Goal: Task Accomplishment & Management: Manage account settings

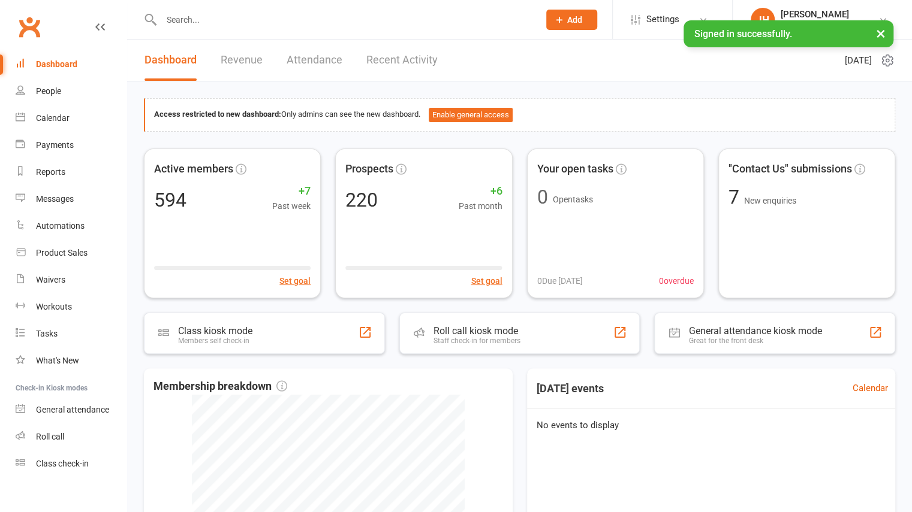
click at [297, 19] on input "text" at bounding box center [344, 19] width 373 height 17
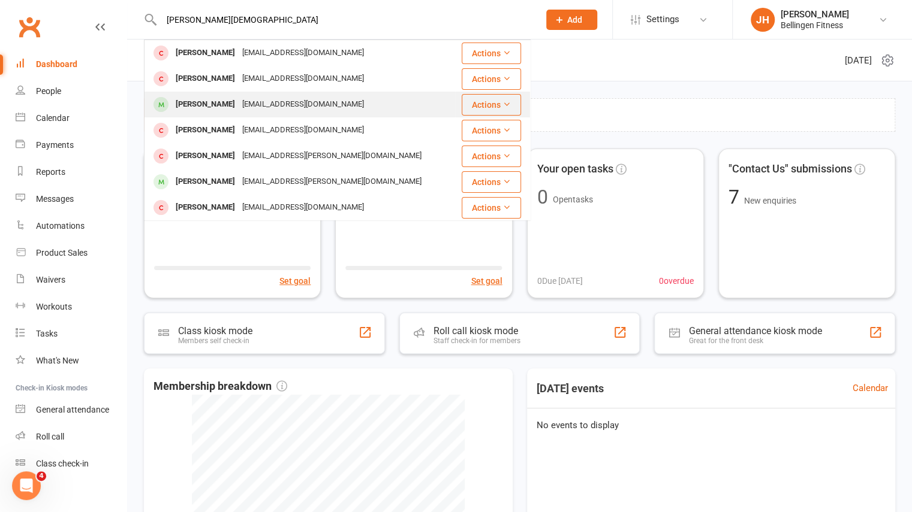
type input "[PERSON_NAME][DEMOGRAPHIC_DATA]"
click at [261, 105] on div "[EMAIL_ADDRESS][DOMAIN_NAME]" at bounding box center [303, 104] width 129 height 17
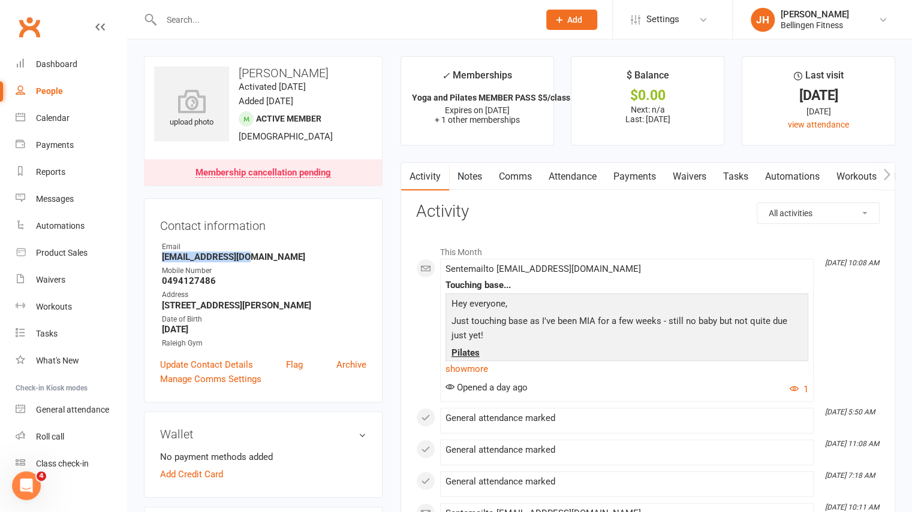
drag, startPoint x: 245, startPoint y: 260, endPoint x: 159, endPoint y: 257, distance: 85.8
click at [159, 257] on div "Contact information Owner Email [EMAIL_ADDRESS][DOMAIN_NAME] Mobile Number [PHO…" at bounding box center [263, 300] width 239 height 204
copy strong "[EMAIL_ADDRESS][DOMAIN_NAME]"
click at [255, 14] on input "text" at bounding box center [344, 19] width 373 height 17
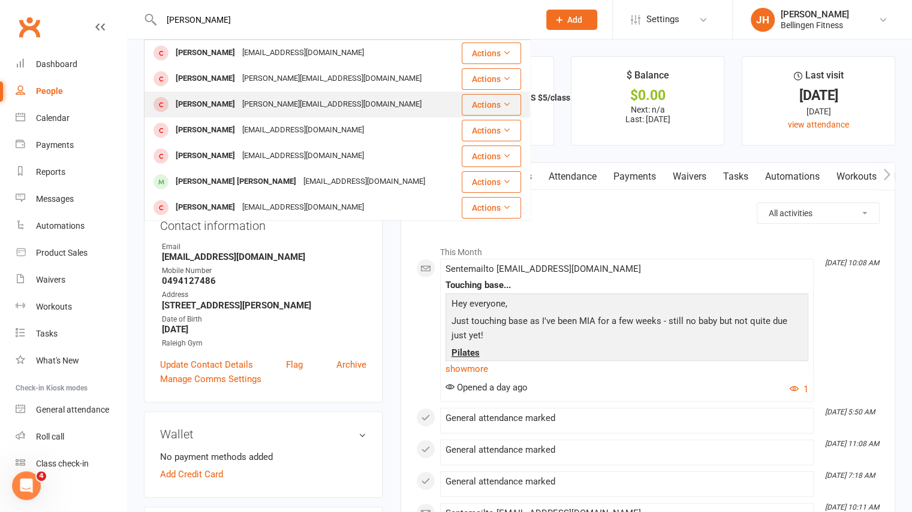
type input "[PERSON_NAME]"
click at [239, 108] on div "[PERSON_NAME][EMAIL_ADDRESS][DOMAIN_NAME]" at bounding box center [332, 104] width 186 height 17
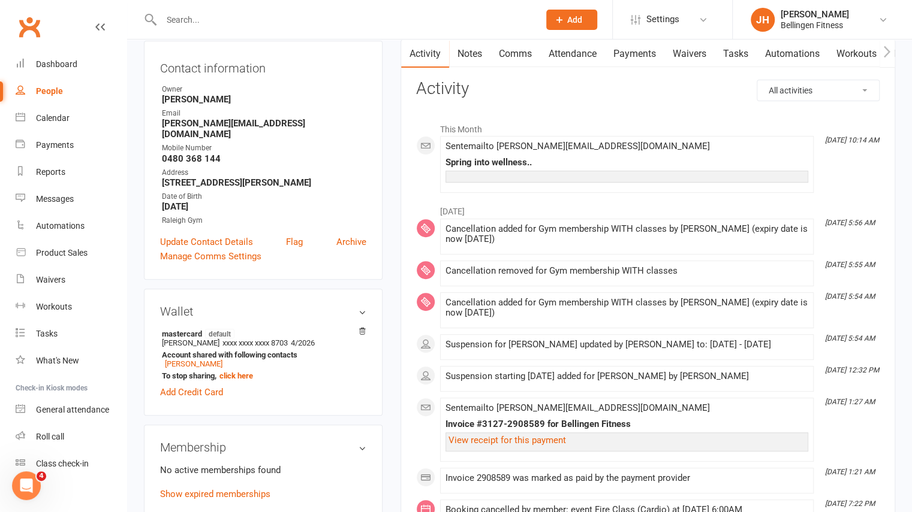
scroll to position [129, 0]
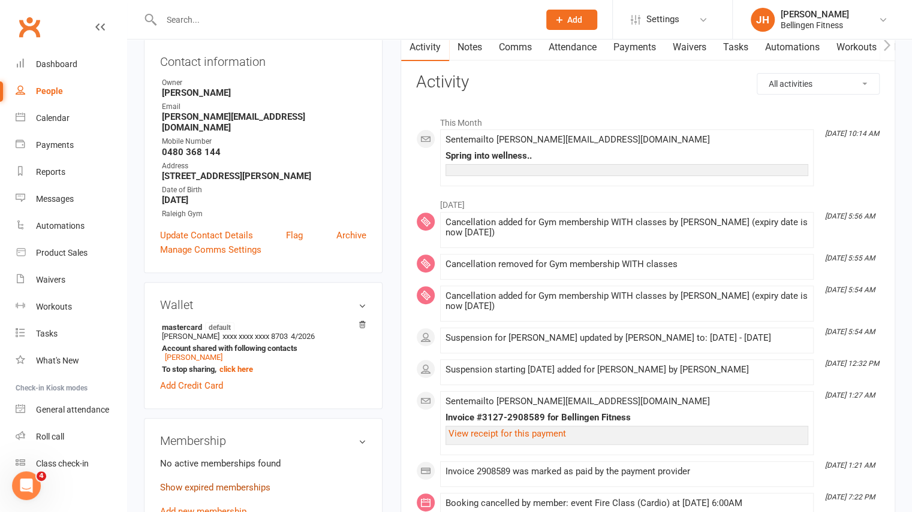
click at [235, 483] on link "Show expired memberships" at bounding box center [215, 488] width 110 height 11
click at [52, 129] on link "Calendar" at bounding box center [71, 118] width 111 height 27
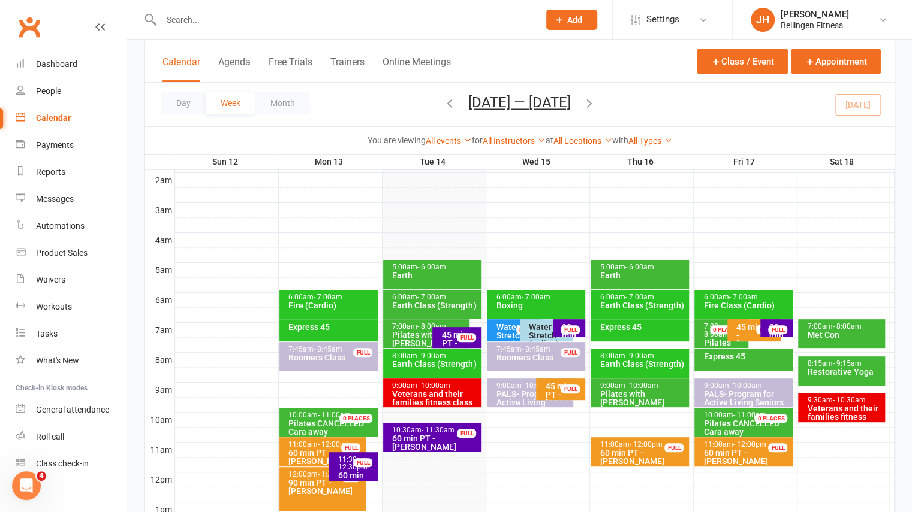
scroll to position [143, 0]
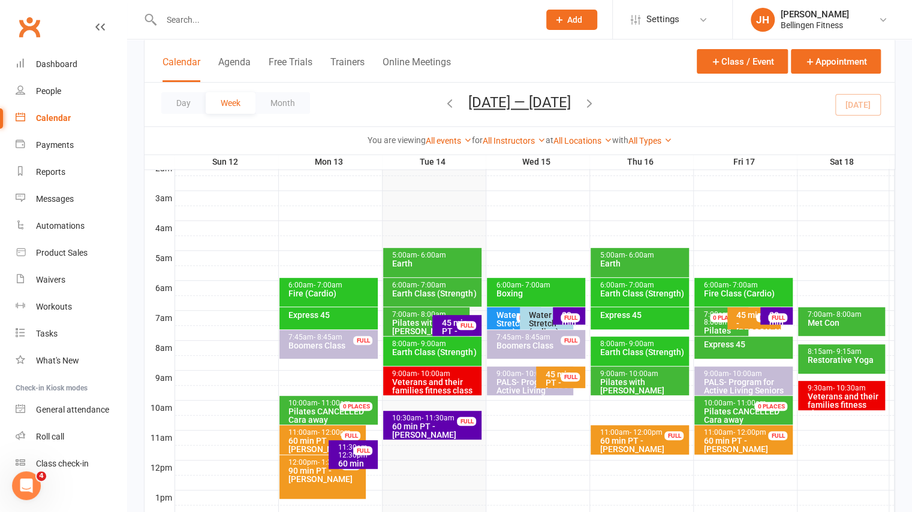
click at [595, 100] on icon "button" at bounding box center [589, 103] width 13 height 13
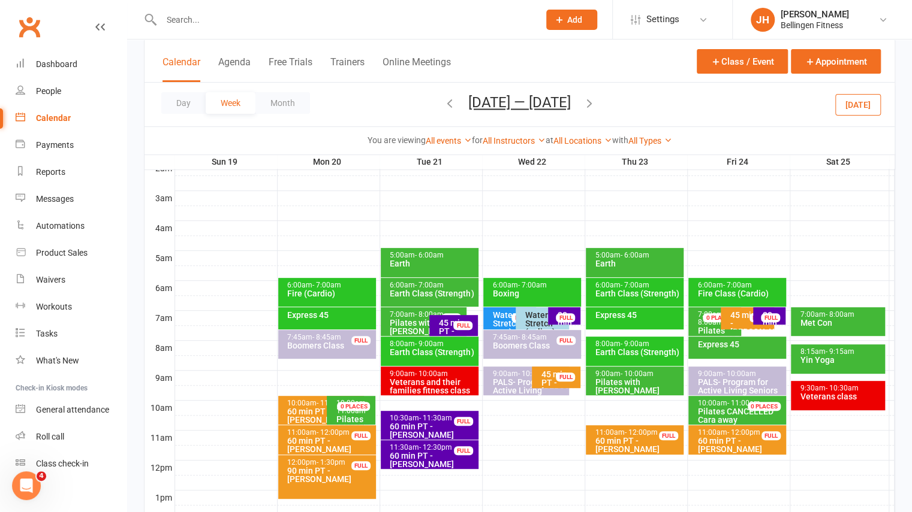
click at [595, 100] on icon "button" at bounding box center [589, 103] width 13 height 13
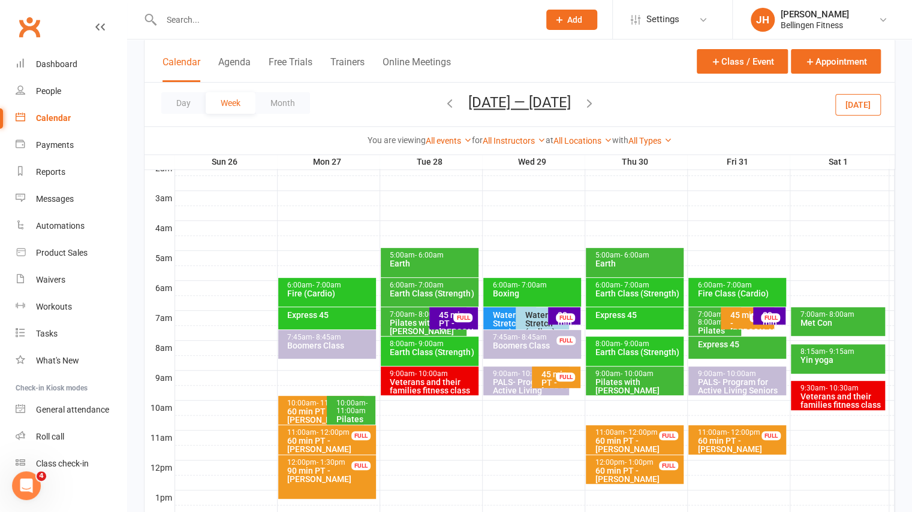
click at [596, 107] on icon "button" at bounding box center [589, 103] width 13 height 13
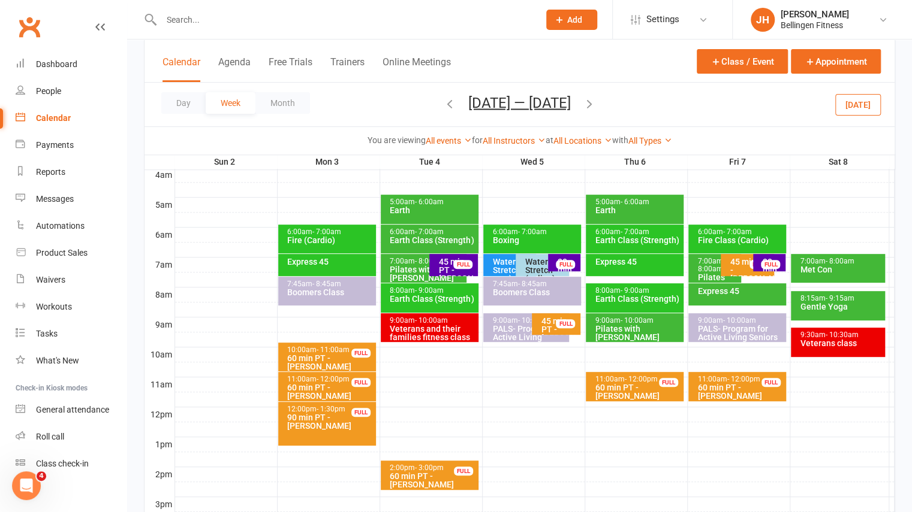
scroll to position [199, 0]
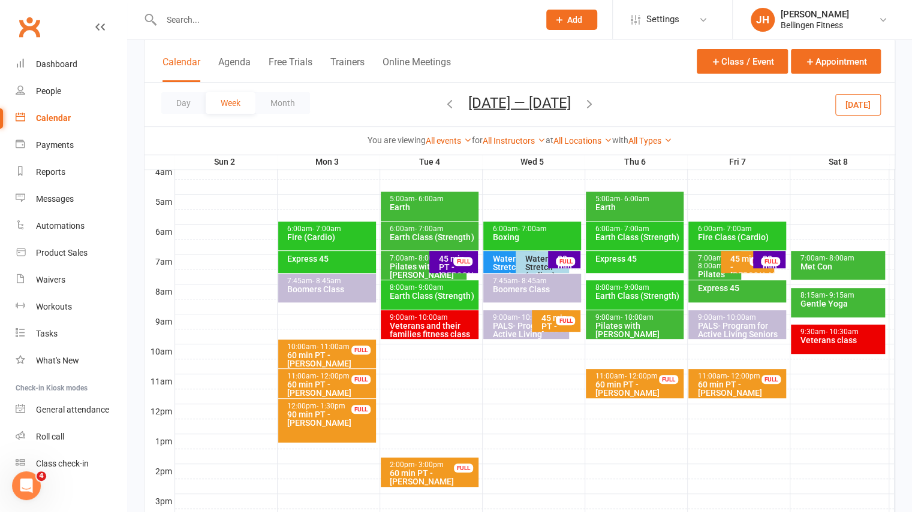
click at [590, 98] on icon "button" at bounding box center [589, 103] width 13 height 13
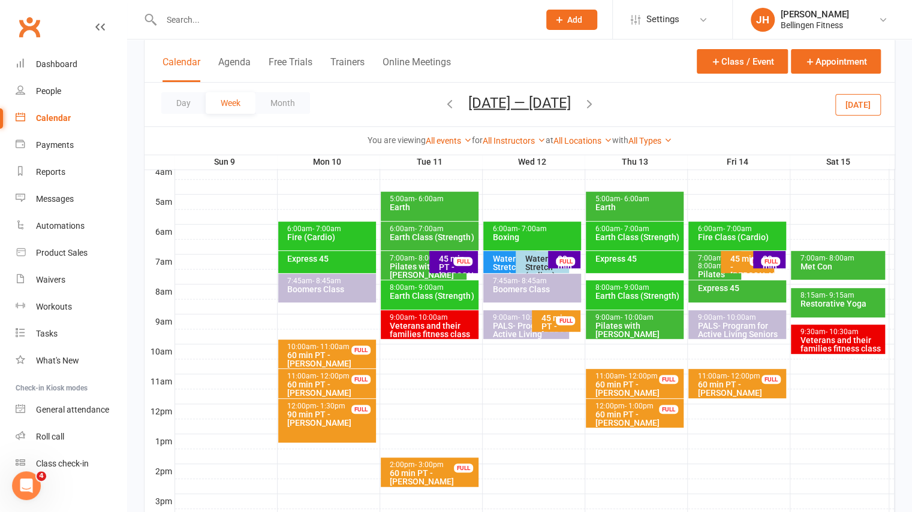
click at [451, 101] on icon "button" at bounding box center [449, 103] width 13 height 13
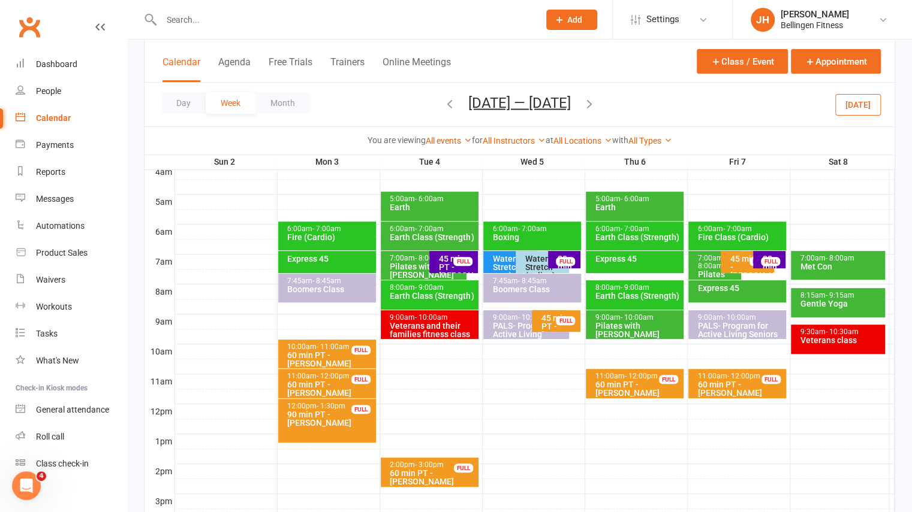
click at [451, 101] on icon "button" at bounding box center [449, 103] width 13 height 13
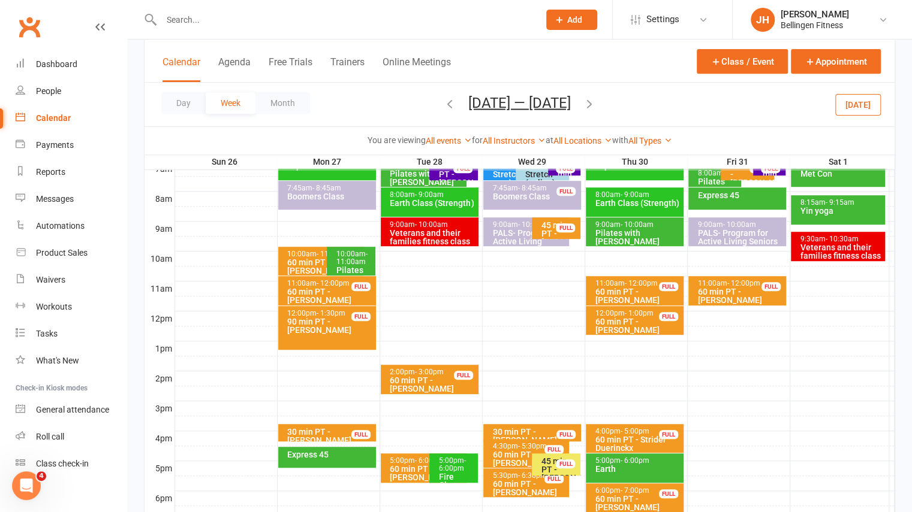
scroll to position [283, 0]
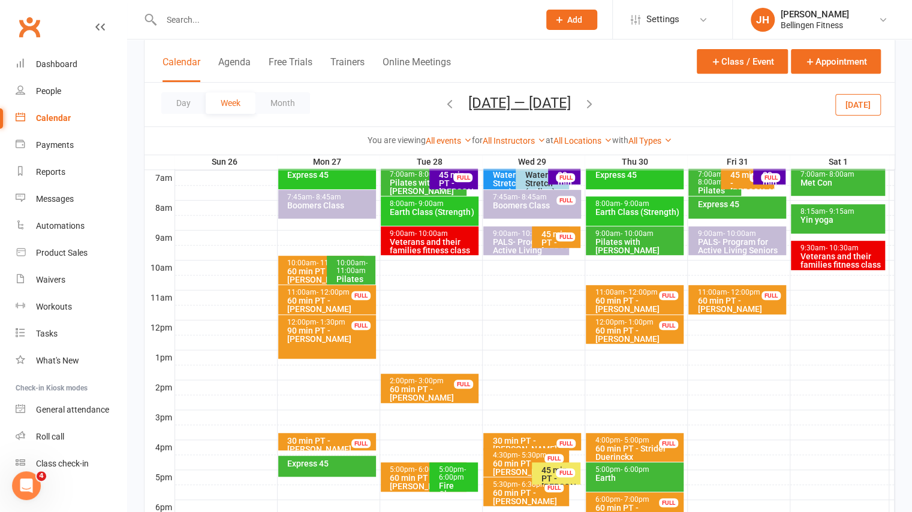
click at [356, 264] on div "10:00am - 11:00am" at bounding box center [354, 268] width 38 height 16
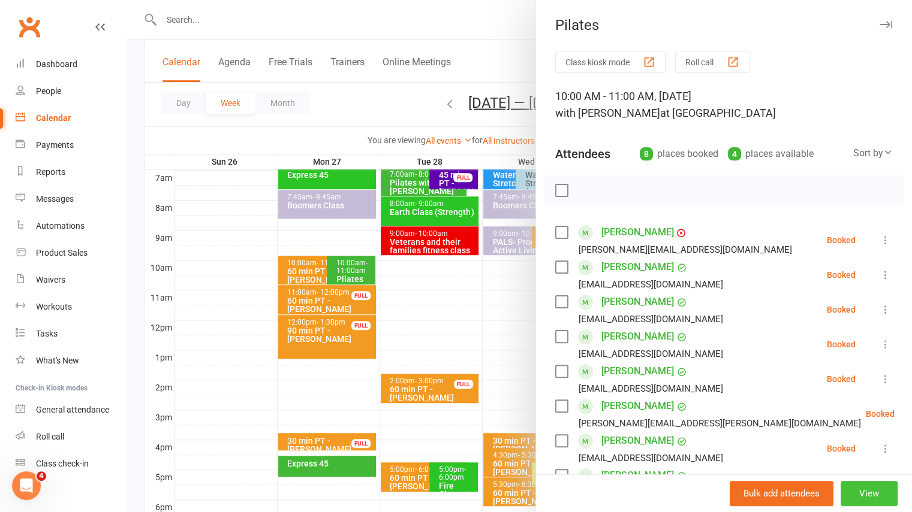
click at [861, 492] on button "View" at bounding box center [868, 493] width 57 height 25
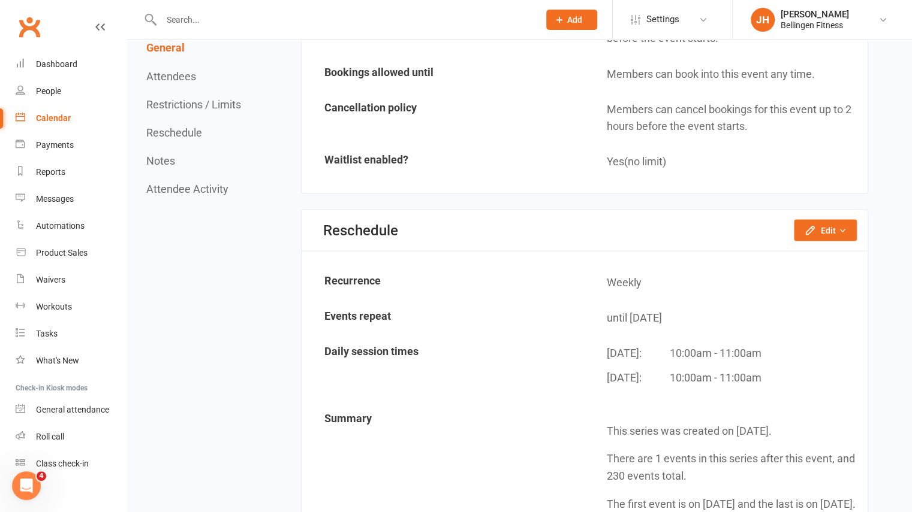
scroll to position [1306, 0]
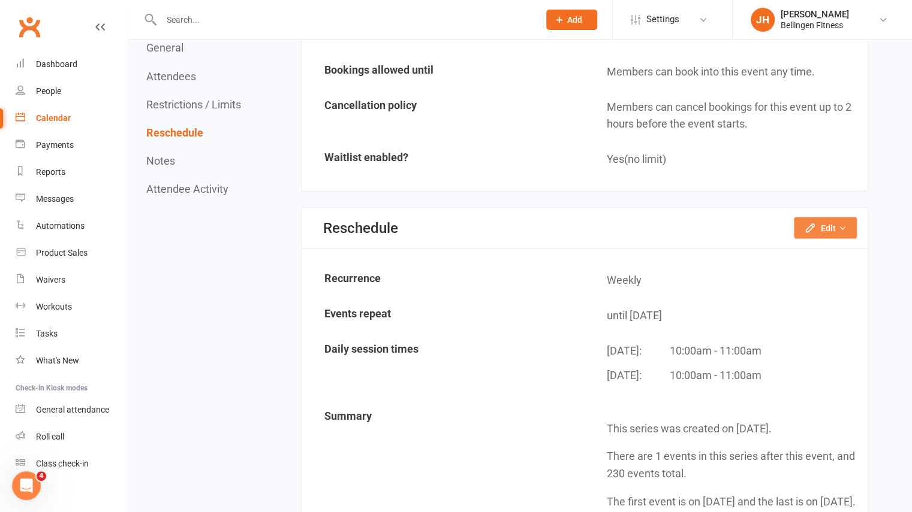
click at [833, 218] on button "Edit" at bounding box center [825, 228] width 63 height 22
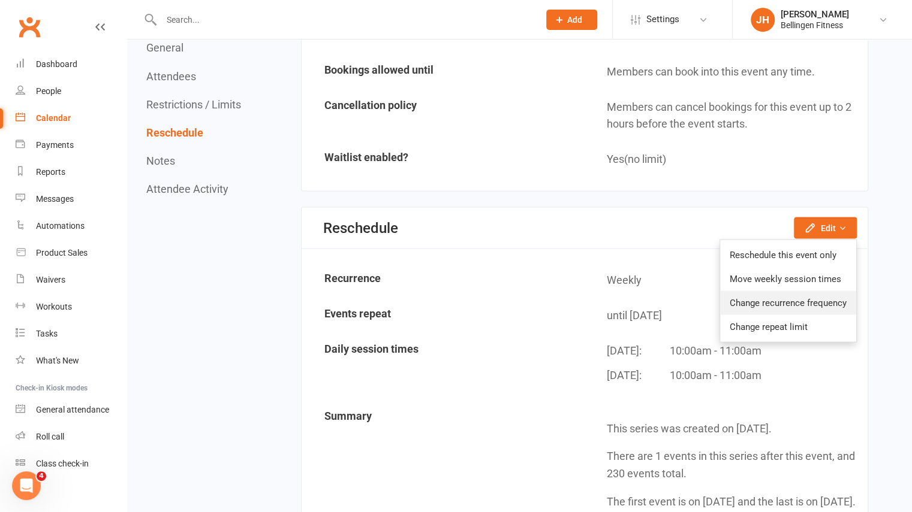
click at [774, 297] on link "Change recurrence frequency" at bounding box center [788, 303] width 136 height 24
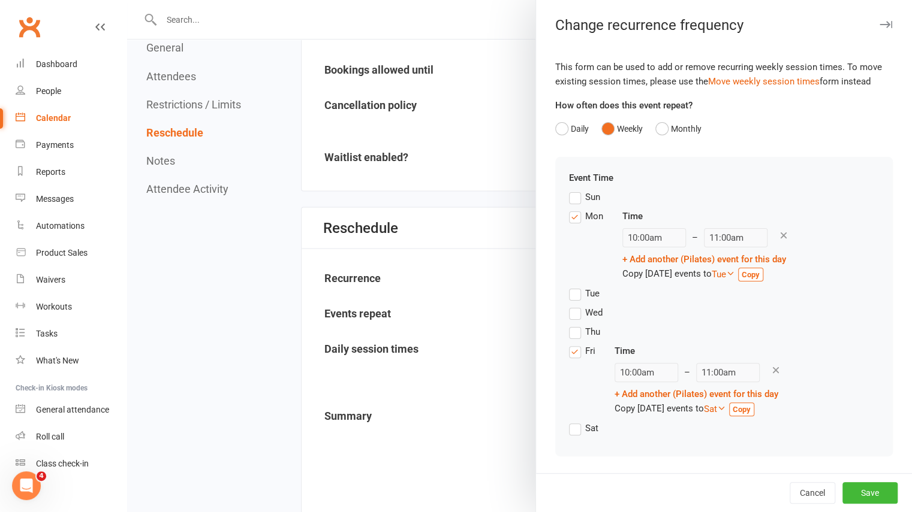
click at [573, 351] on label "Fri" at bounding box center [582, 351] width 26 height 14
click at [573, 344] on input "Fri" at bounding box center [573, 344] width 8 height 0
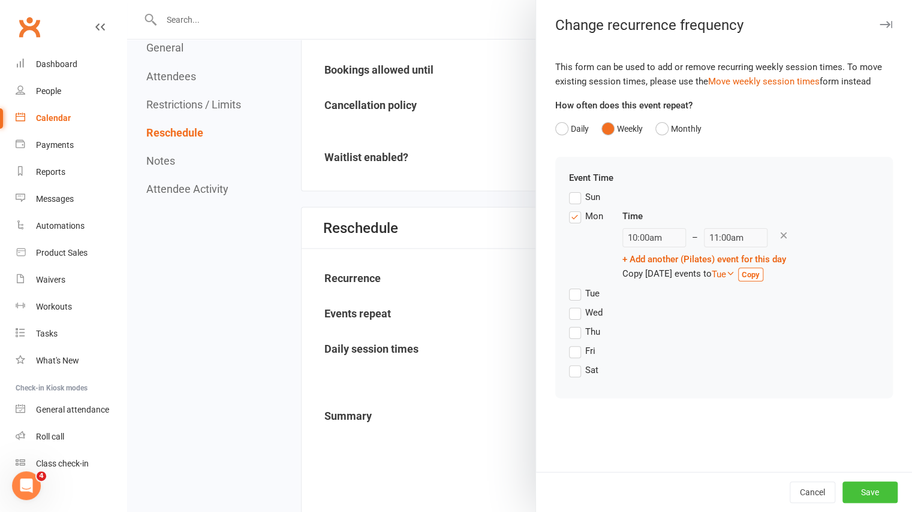
click at [872, 496] on button "Save" at bounding box center [869, 493] width 55 height 22
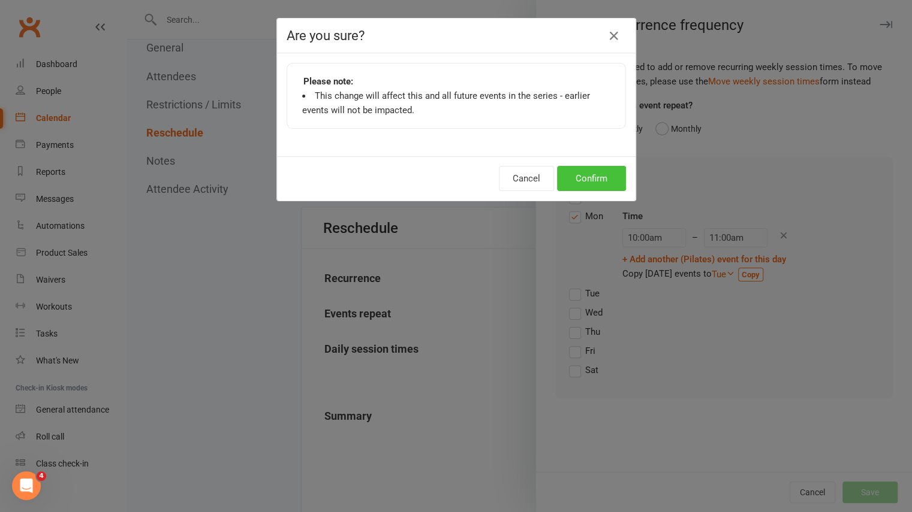
click at [614, 185] on button "Confirm" at bounding box center [591, 178] width 69 height 25
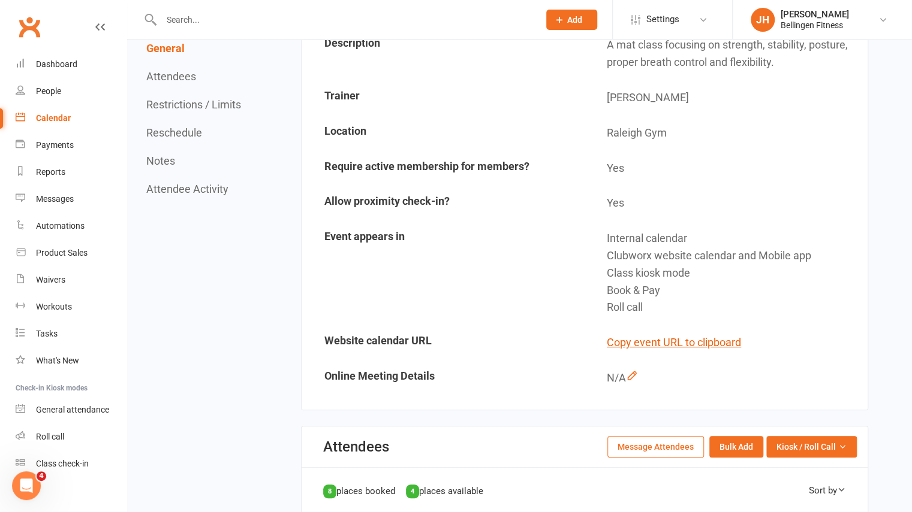
scroll to position [0, 0]
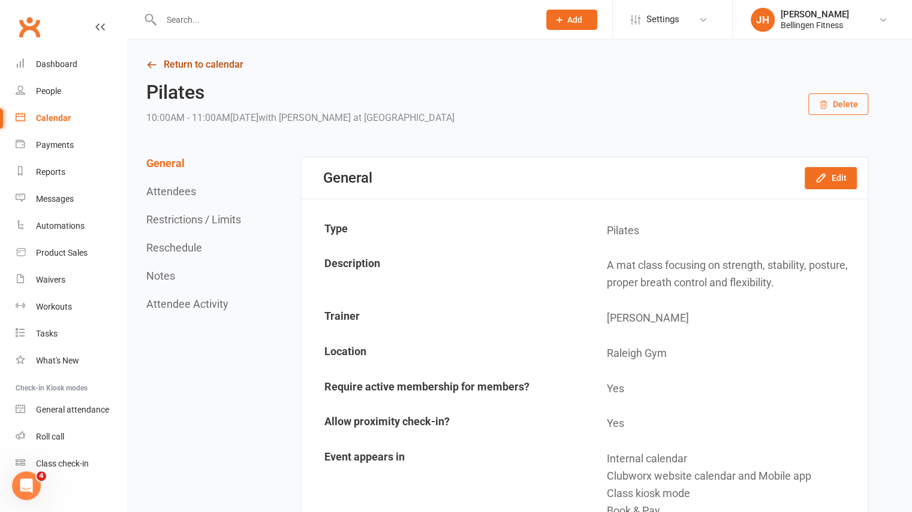
click at [187, 68] on link "Return to calendar" at bounding box center [507, 64] width 722 height 17
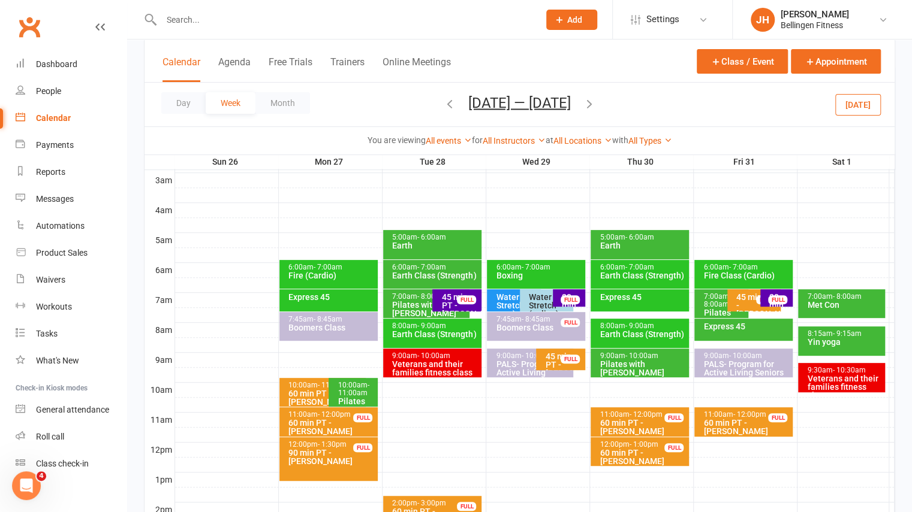
scroll to position [161, 0]
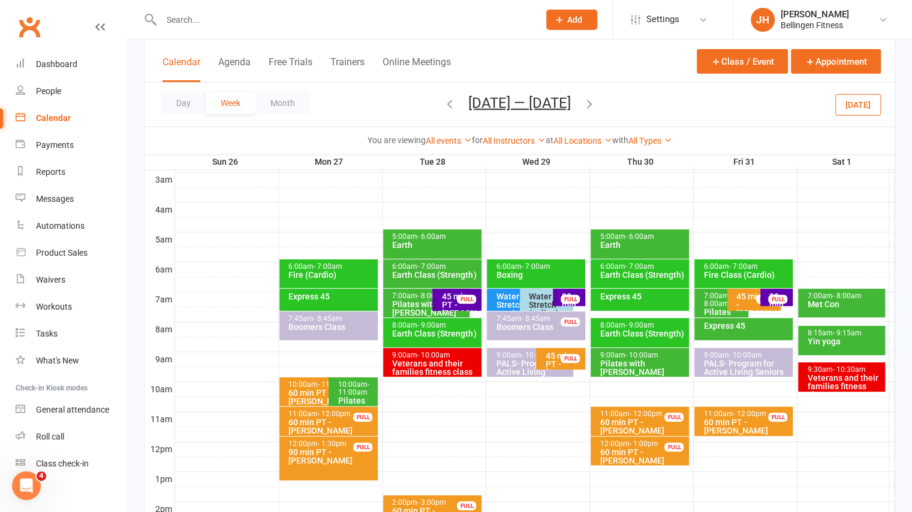
drag, startPoint x: 596, startPoint y: 107, endPoint x: 605, endPoint y: 104, distance: 9.7
click at [596, 104] on div "[DATE] — [DATE] [DATE] Sun Mon Tue Wed Thu Fri Sat 28 29 30 01 02 03 04 05 06 0…" at bounding box center [519, 104] width 153 height 21
click at [596, 104] on icon "button" at bounding box center [589, 103] width 13 height 13
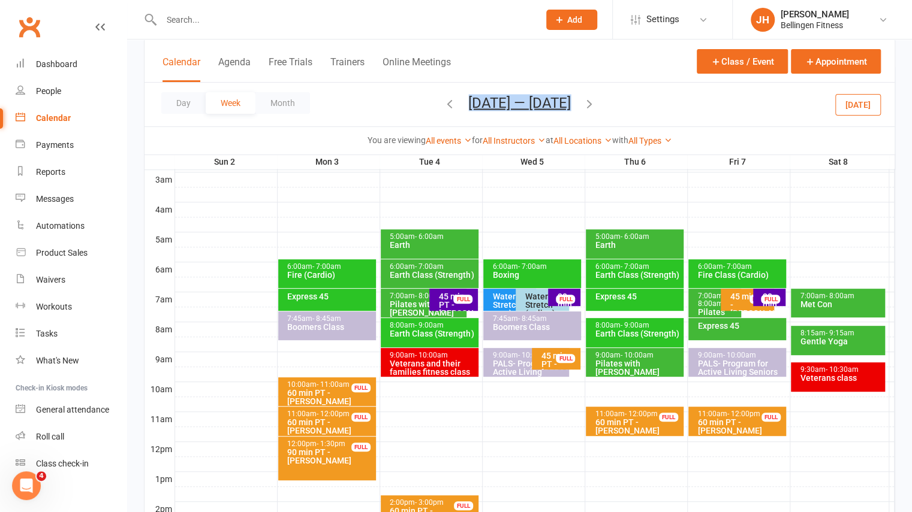
click at [455, 102] on icon "button" at bounding box center [449, 103] width 13 height 13
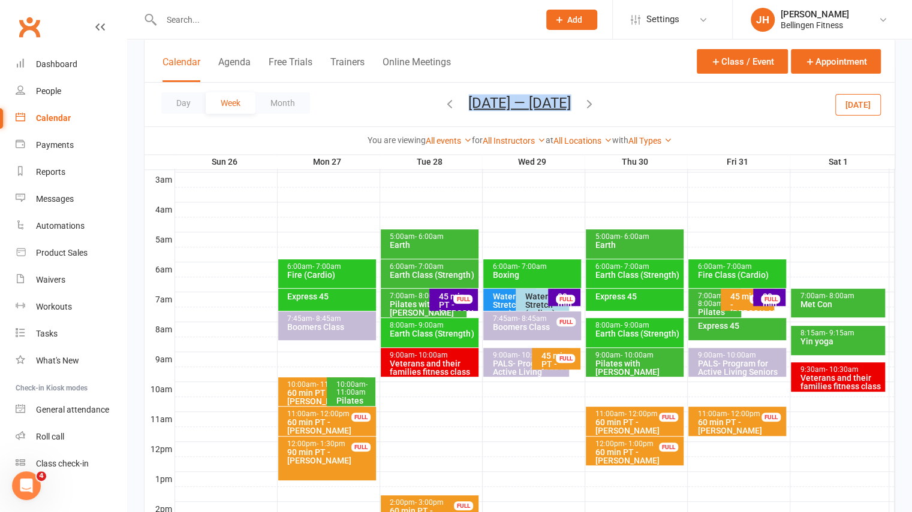
click at [352, 390] on span "- 11:00am" at bounding box center [351, 389] width 31 height 16
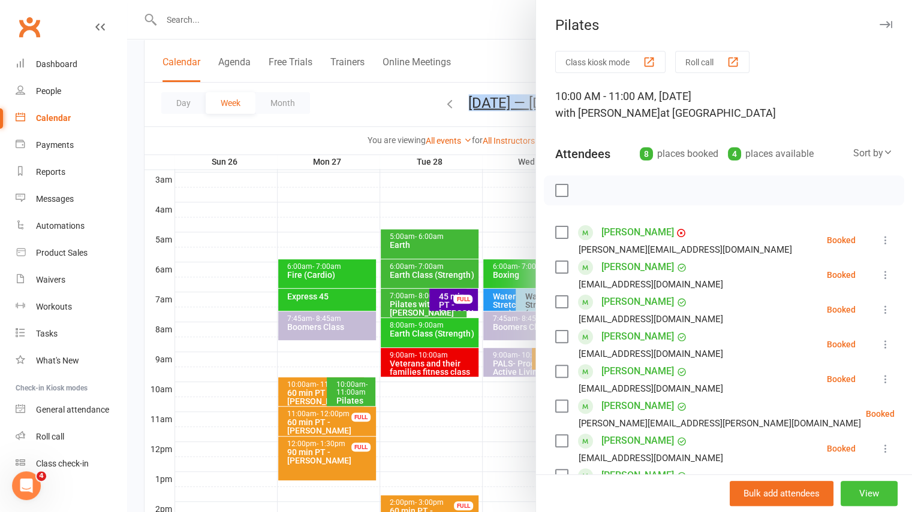
click at [863, 496] on button "View" at bounding box center [868, 493] width 57 height 25
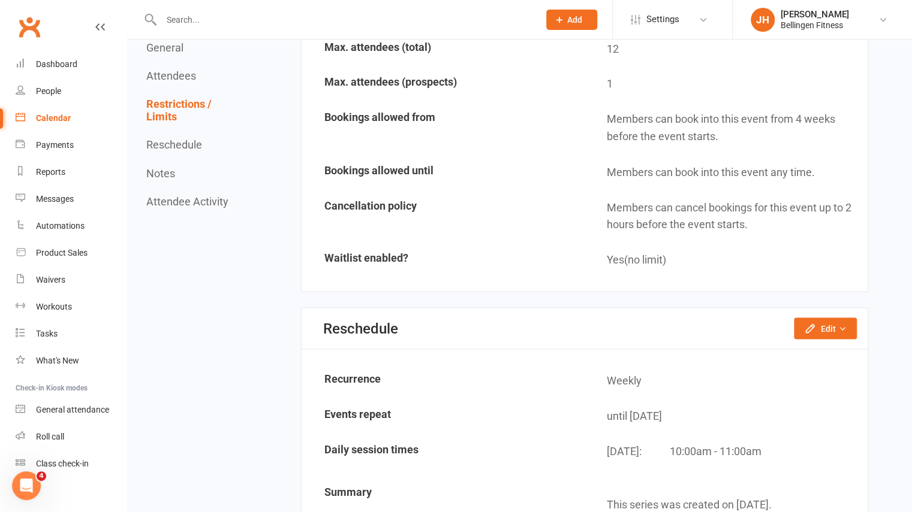
scroll to position [1209, 0]
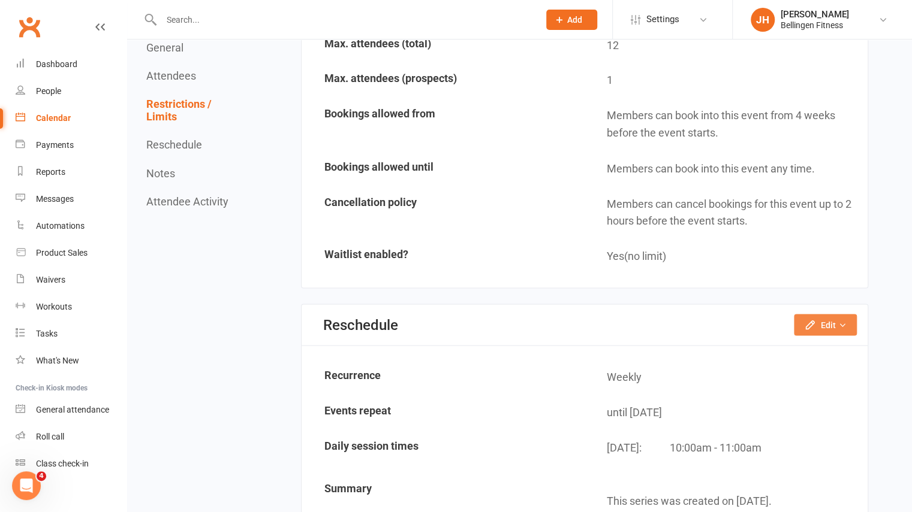
click at [811, 319] on icon "button" at bounding box center [810, 325] width 12 height 12
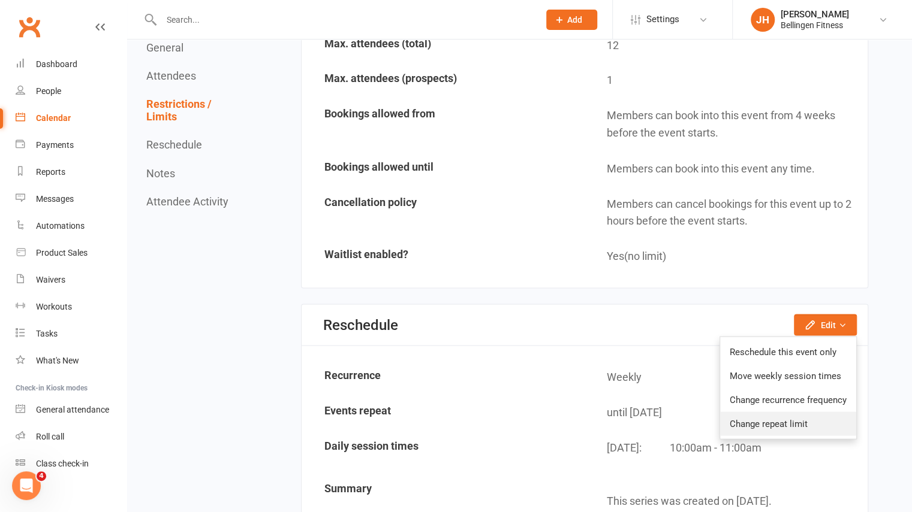
click at [770, 417] on link "Change repeat limit" at bounding box center [788, 424] width 136 height 24
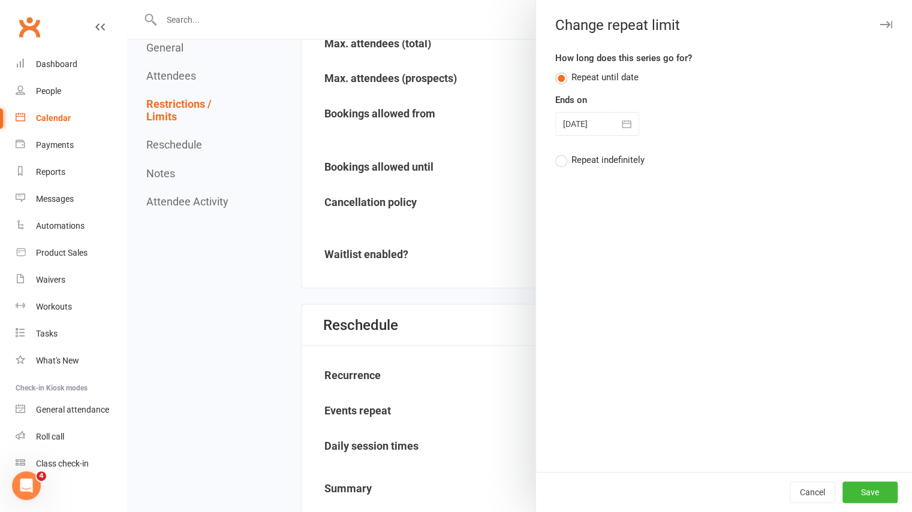
click at [555, 161] on label "Repeat indefinitely" at bounding box center [599, 160] width 89 height 14
click at [555, 153] on input "Repeat indefinitely" at bounding box center [559, 153] width 8 height 0
click at [858, 488] on button "Save" at bounding box center [869, 493] width 55 height 22
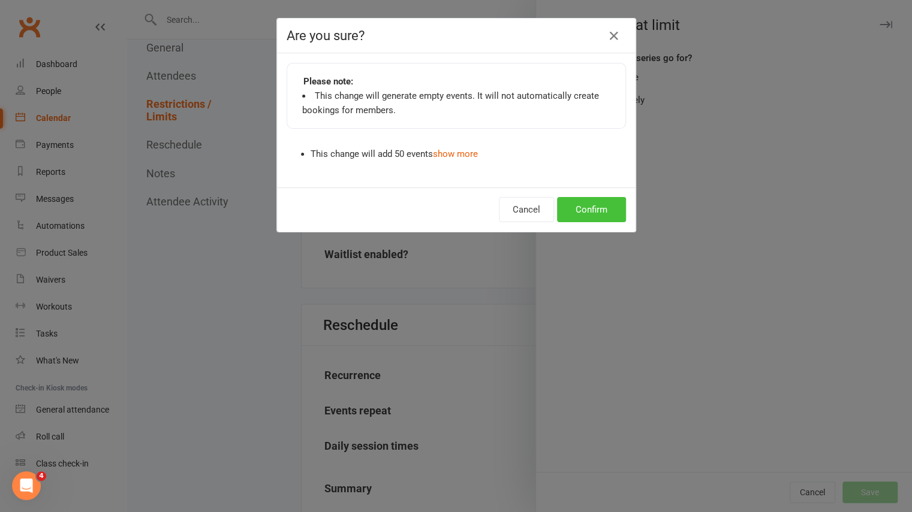
click at [610, 208] on button "Confirm" at bounding box center [591, 209] width 69 height 25
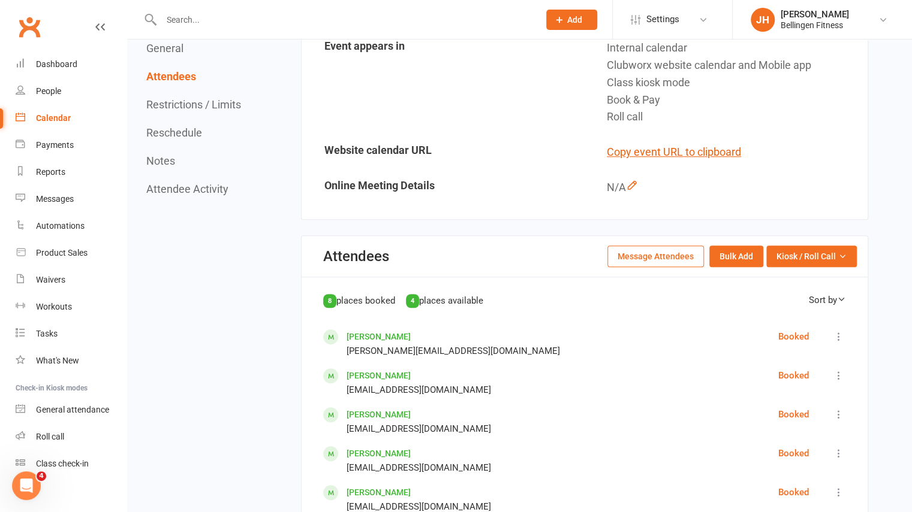
scroll to position [0, 0]
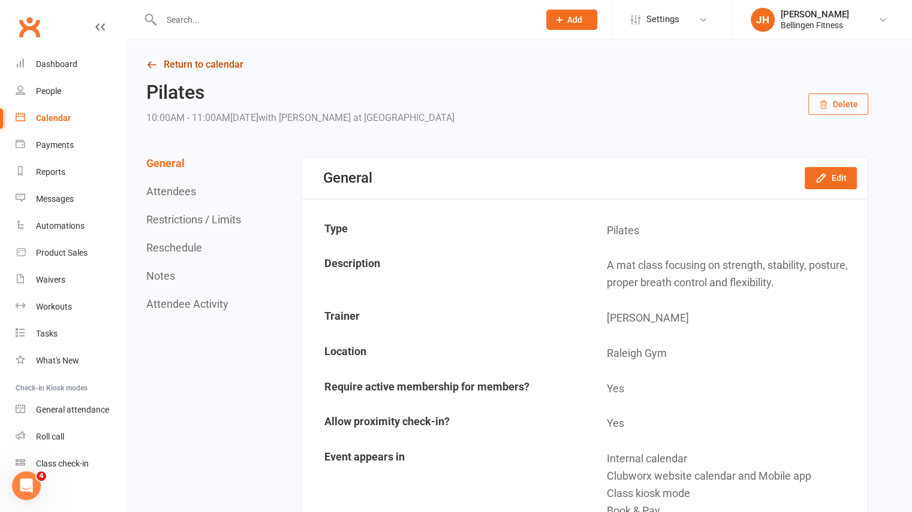
click at [215, 67] on link "Return to calendar" at bounding box center [507, 64] width 722 height 17
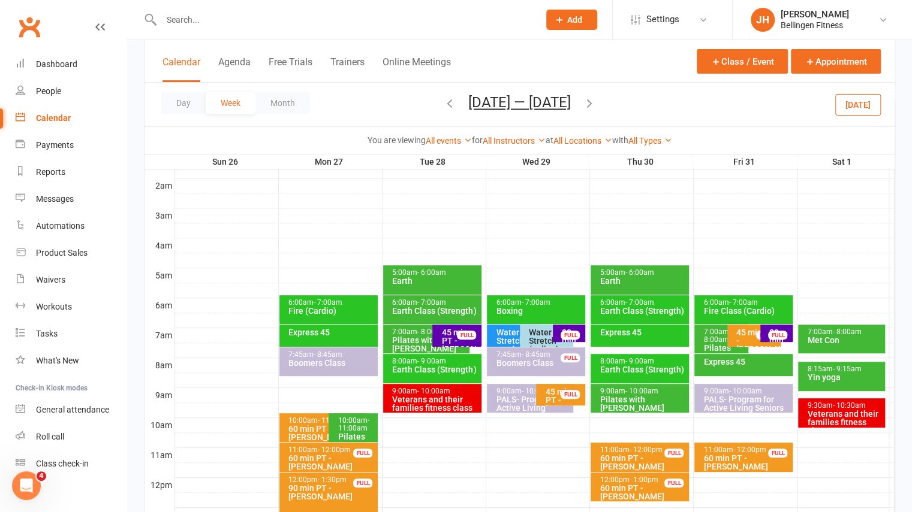
scroll to position [128, 0]
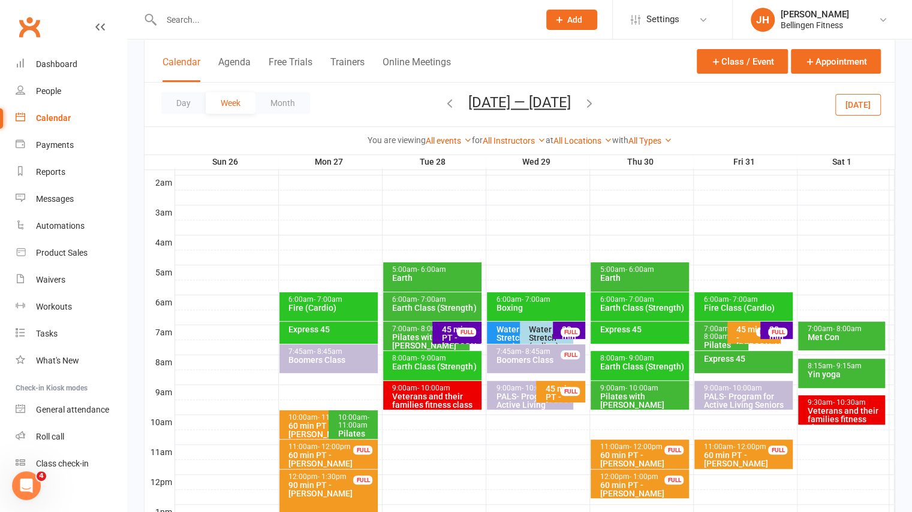
click at [596, 105] on icon "button" at bounding box center [589, 103] width 13 height 13
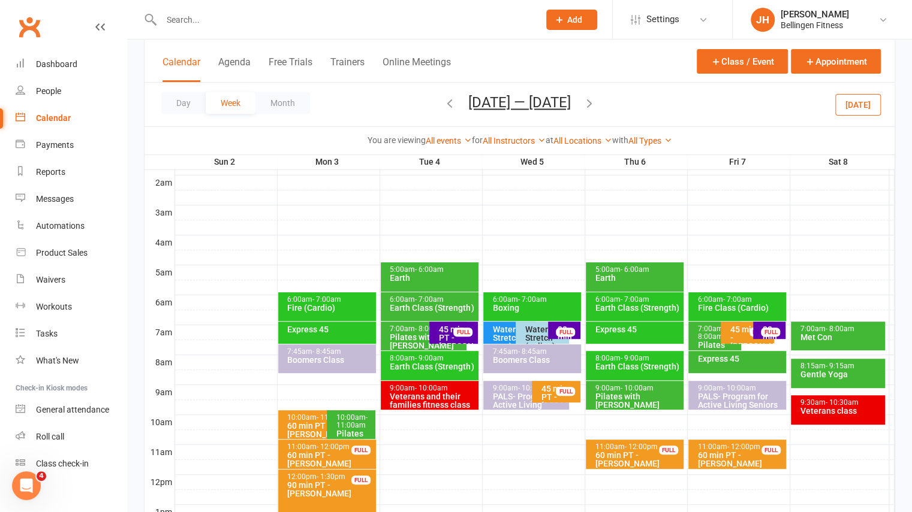
click at [606, 105] on div "Day Week Month [DATE] — [DATE] [DATE] Sun Mon Tue Wed Thu Fri Sat 28 29 30 01 0…" at bounding box center [519, 105] width 750 height 44
click at [583, 107] on icon "button" at bounding box center [589, 103] width 13 height 13
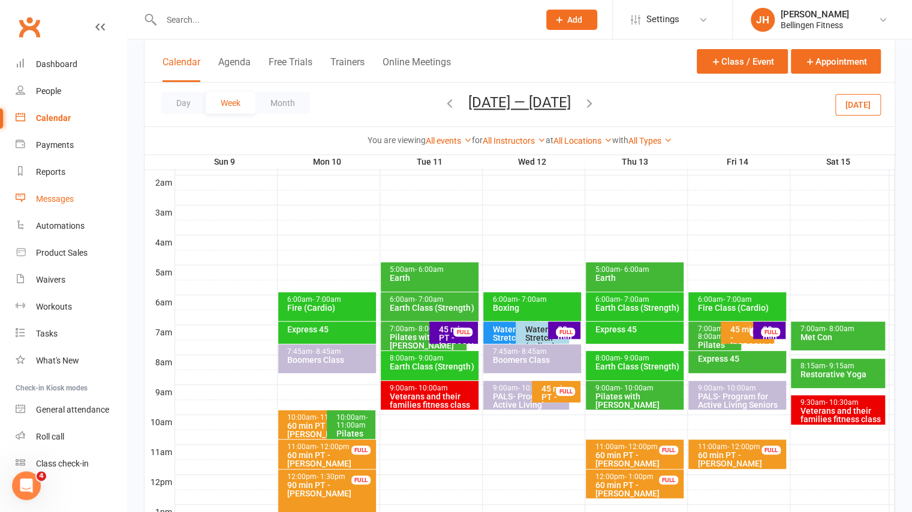
click at [56, 197] on div "Messages" at bounding box center [55, 199] width 38 height 10
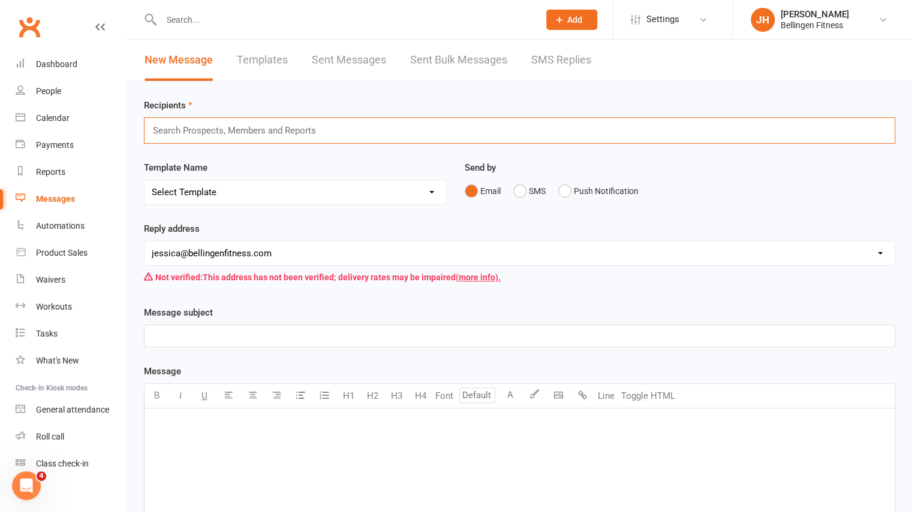
click at [223, 129] on input "text" at bounding box center [240, 131] width 176 height 16
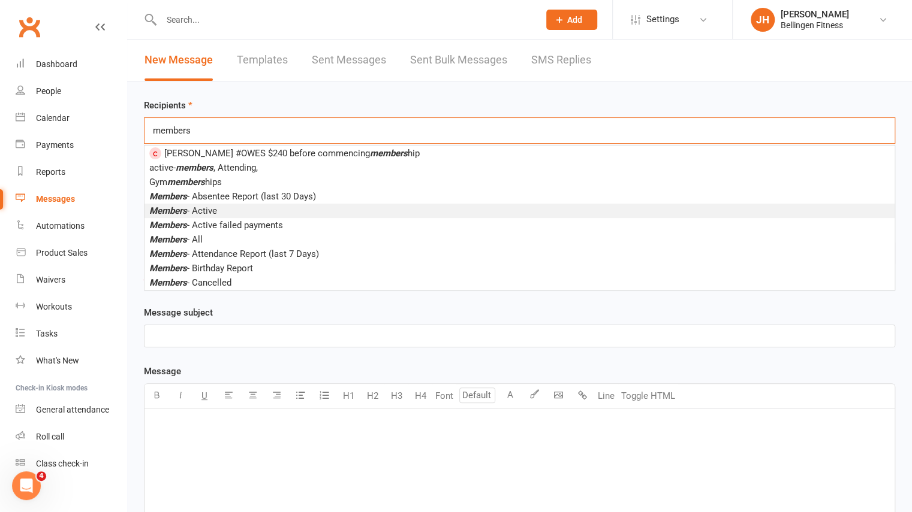
type input "members"
click at [208, 209] on span "Members - Active" at bounding box center [183, 211] width 68 height 11
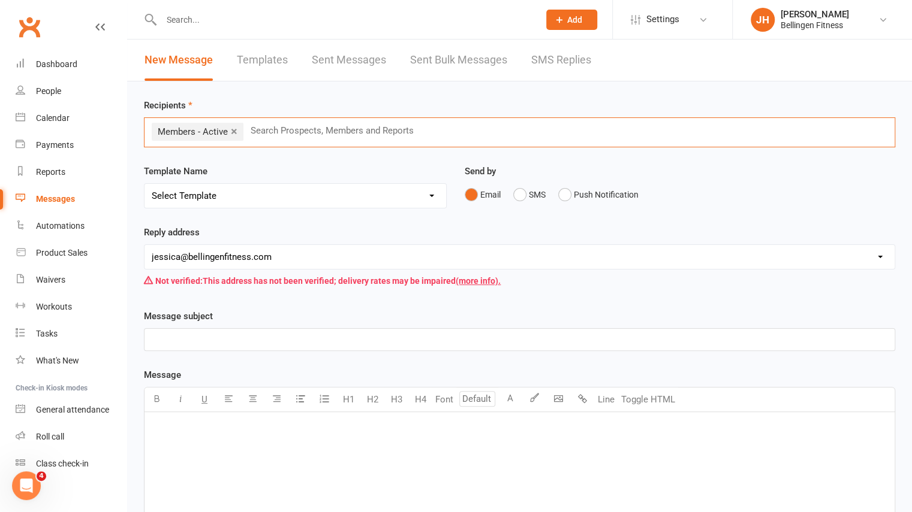
click at [201, 330] on div "﻿" at bounding box center [519, 340] width 750 height 22
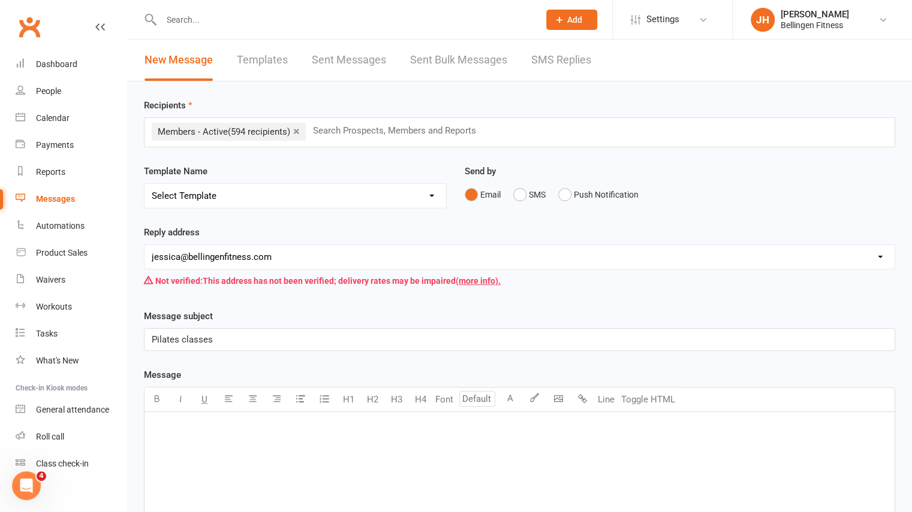
click at [188, 421] on p "﻿" at bounding box center [519, 428] width 735 height 14
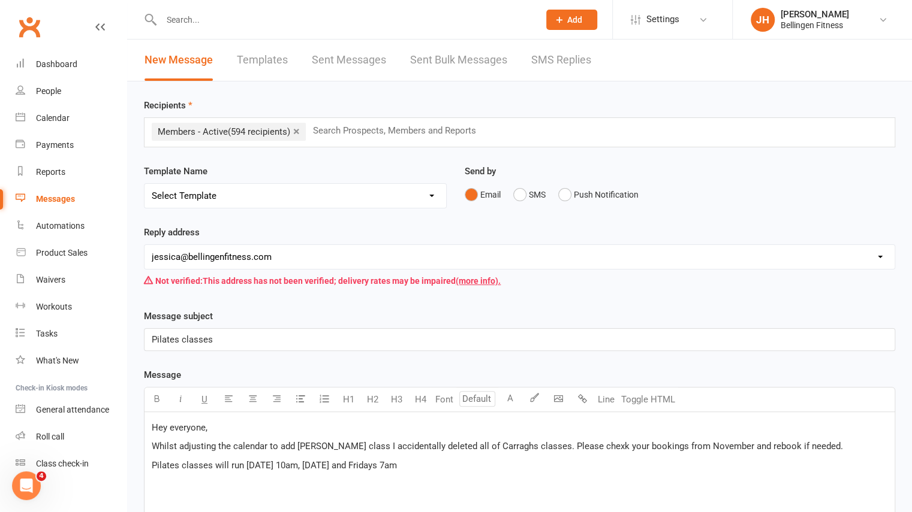
click at [579, 443] on span "Whilst adjusting the calendar to add [PERSON_NAME] class I accidentally deleted…" at bounding box center [497, 446] width 691 height 11
click at [316, 463] on span "Pilates classes will run [DATE] 10am, [DATE] and Fridays 7am" at bounding box center [274, 465] width 245 height 11
click at [442, 463] on p "Pilates classes will run [DATE] 10am and [DATE] and Fridays 7am" at bounding box center [519, 466] width 735 height 14
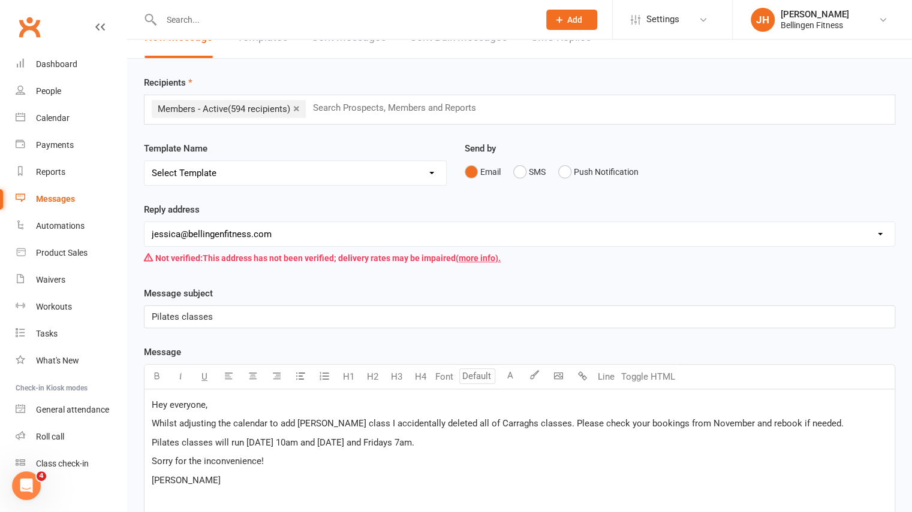
scroll to position [25, 0]
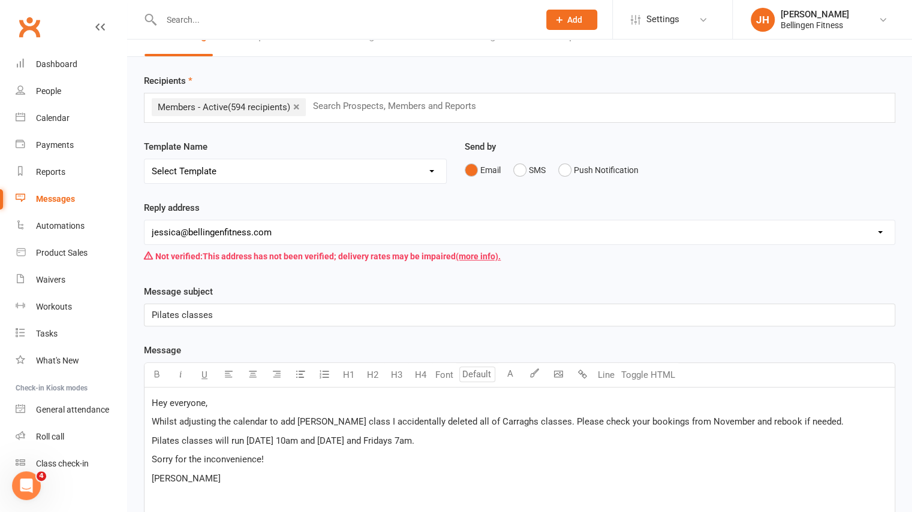
click at [484, 411] on div "Hey everyone, Whilst adjusting the calendar to add [PERSON_NAME] class I accide…" at bounding box center [519, 478] width 750 height 180
click at [542, 478] on p "[PERSON_NAME]" at bounding box center [519, 479] width 735 height 14
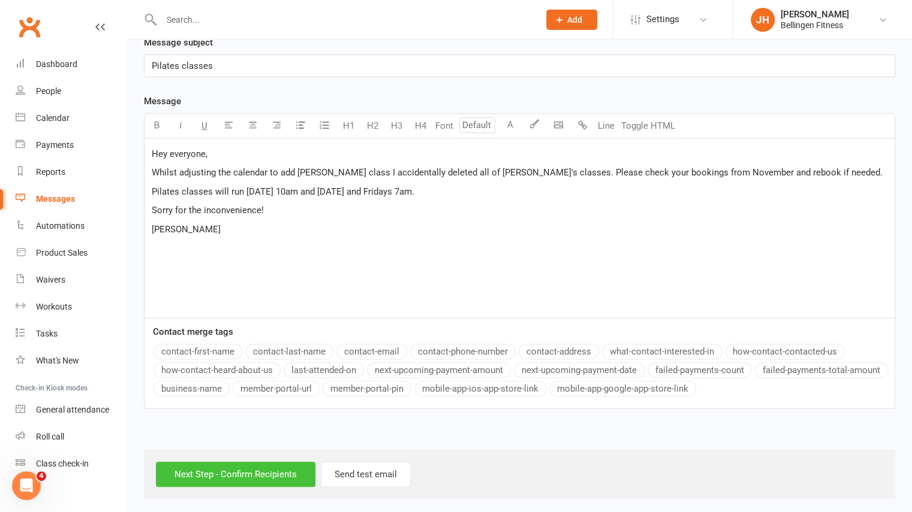
click at [288, 467] on input "Next Step - Confirm Recipients" at bounding box center [235, 474] width 159 height 25
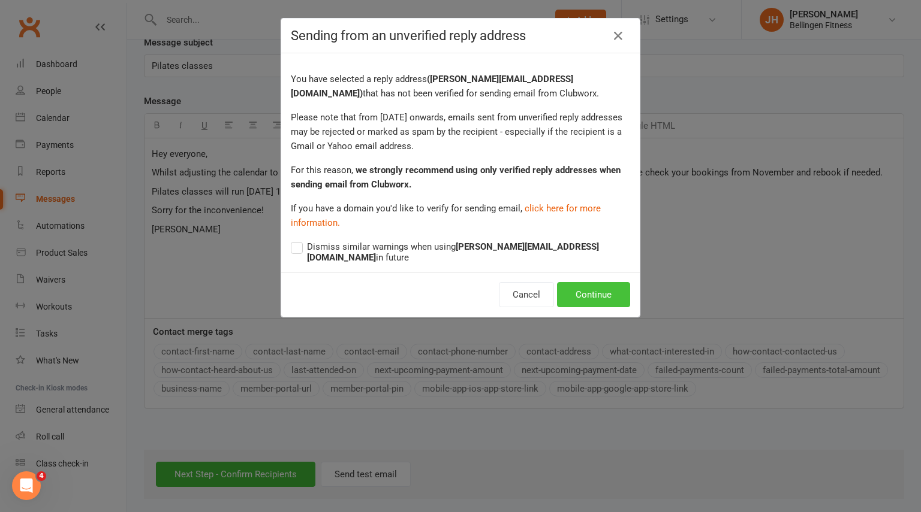
click at [580, 285] on button "Continue" at bounding box center [593, 294] width 73 height 25
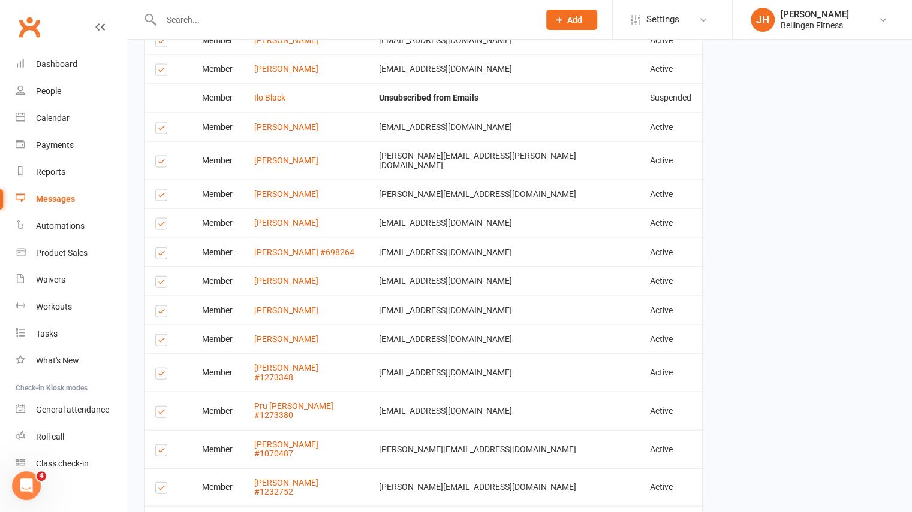
scroll to position [1503, 0]
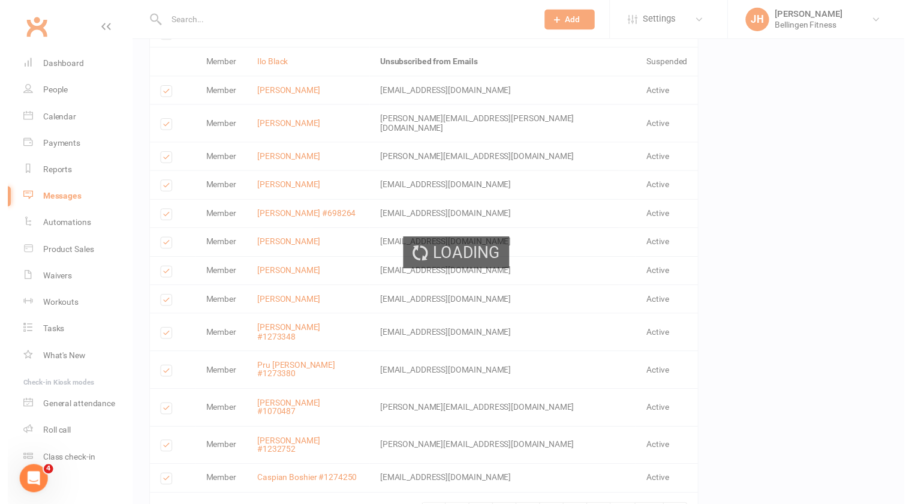
scroll to position [1498, 0]
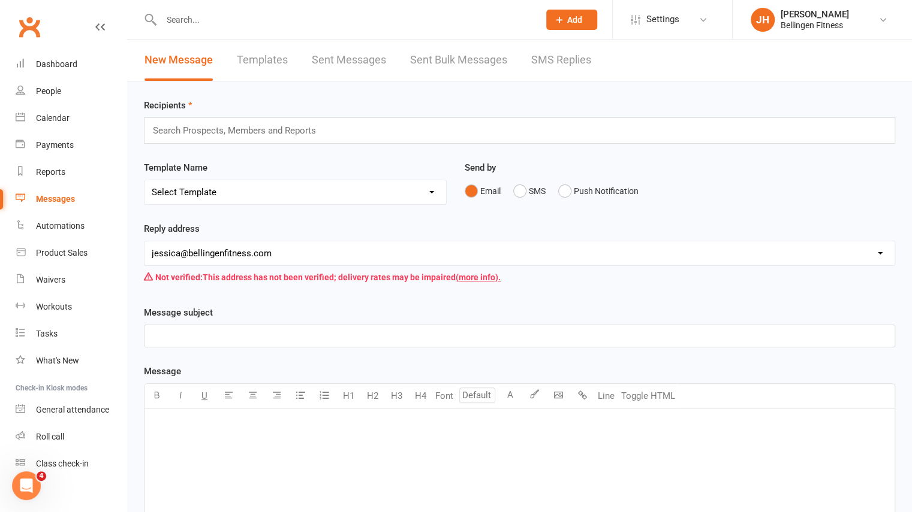
click at [279, 20] on input "text" at bounding box center [344, 19] width 373 height 17
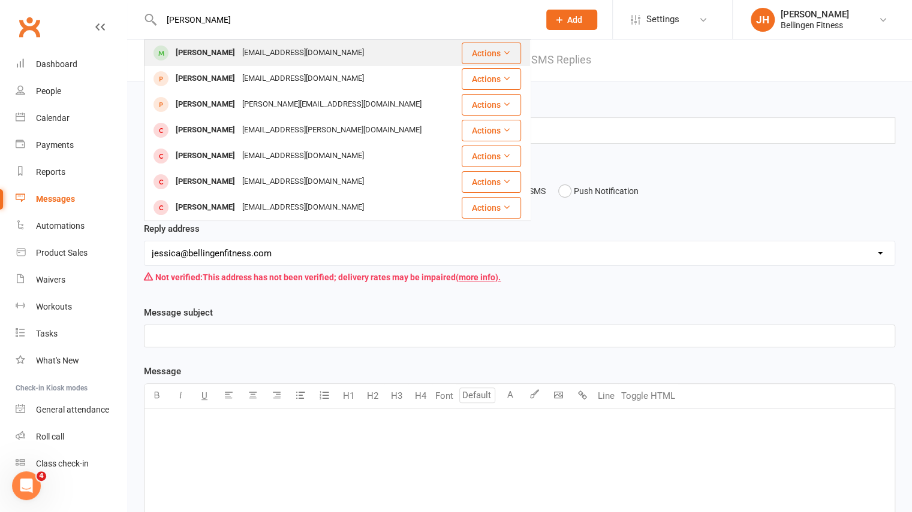
type input "[PERSON_NAME]"
click at [263, 53] on div "[EMAIL_ADDRESS][DOMAIN_NAME]" at bounding box center [303, 52] width 129 height 17
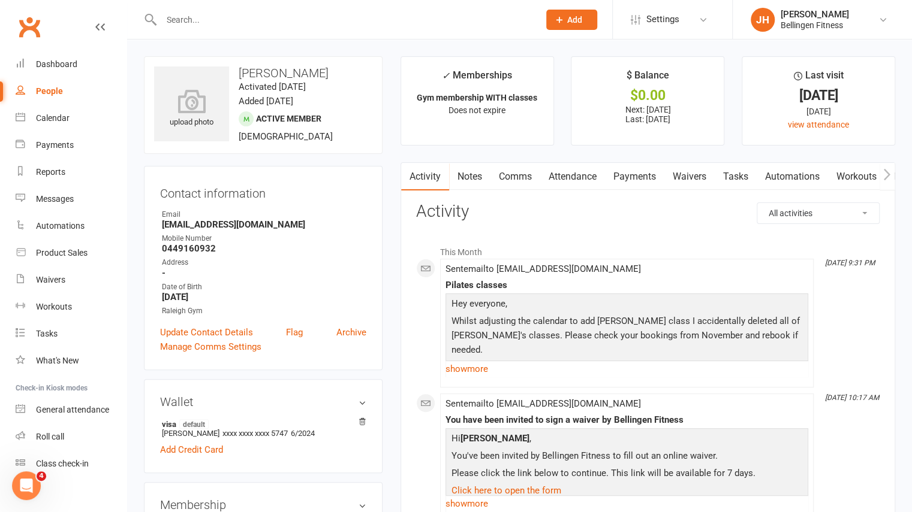
click at [637, 177] on link "Payments" at bounding box center [634, 177] width 59 height 28
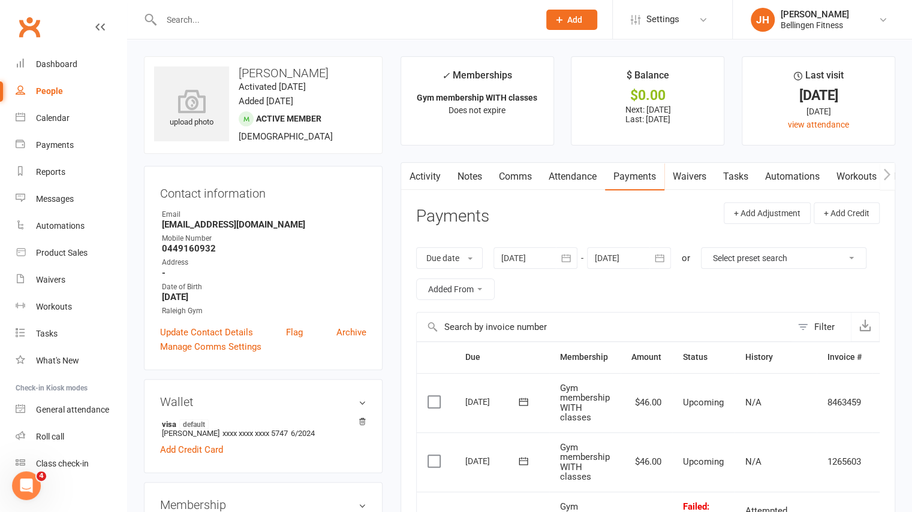
click at [691, 172] on link "Waivers" at bounding box center [689, 177] width 50 height 28
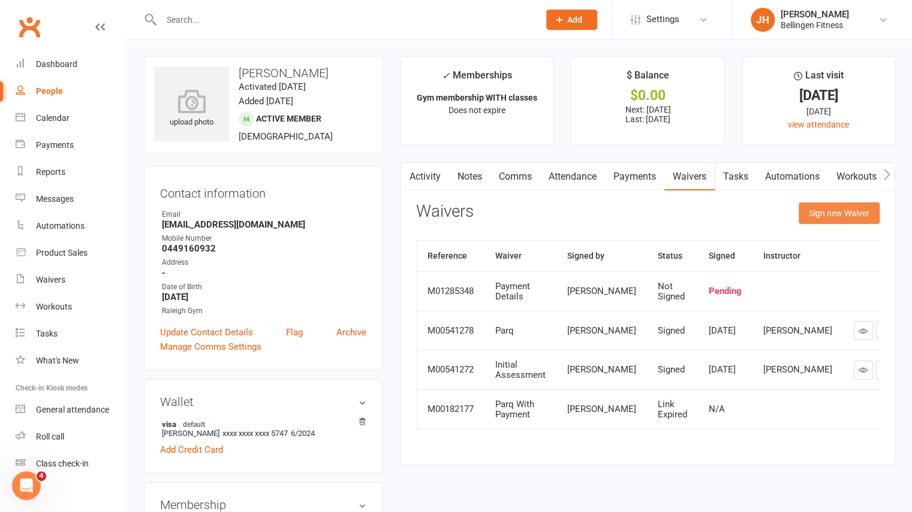
click at [827, 212] on button "Sign new Waiver" at bounding box center [838, 214] width 81 height 22
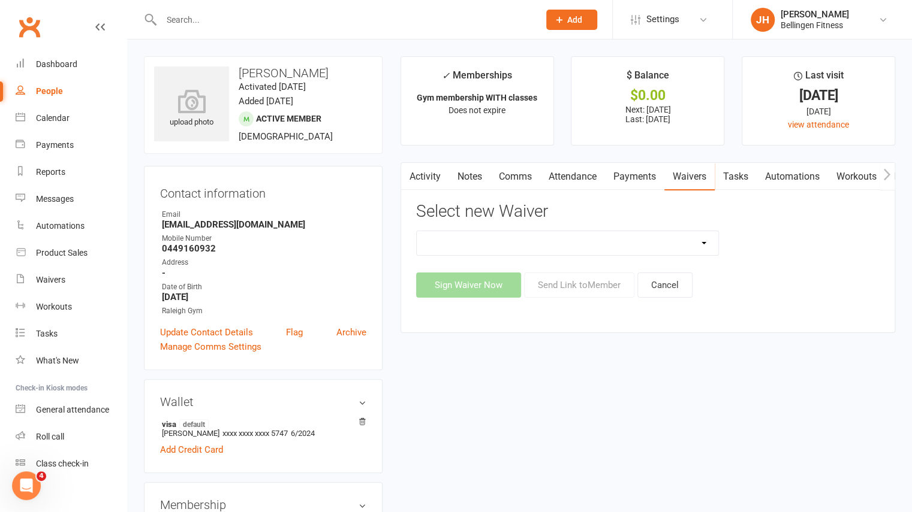
click at [610, 240] on select "Initial Assessment Membership Sign Up Parq Payment Details" at bounding box center [568, 243] width 302 height 24
select select "1086"
click at [417, 231] on select "Initial Assessment Membership Sign Up Parq Payment Details" at bounding box center [568, 243] width 302 height 24
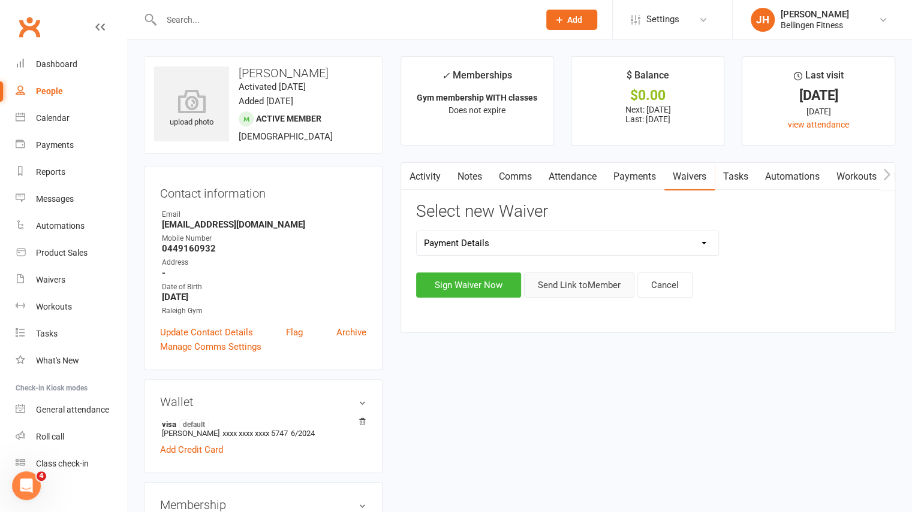
click at [568, 289] on button "Send Link to Member" at bounding box center [579, 285] width 110 height 25
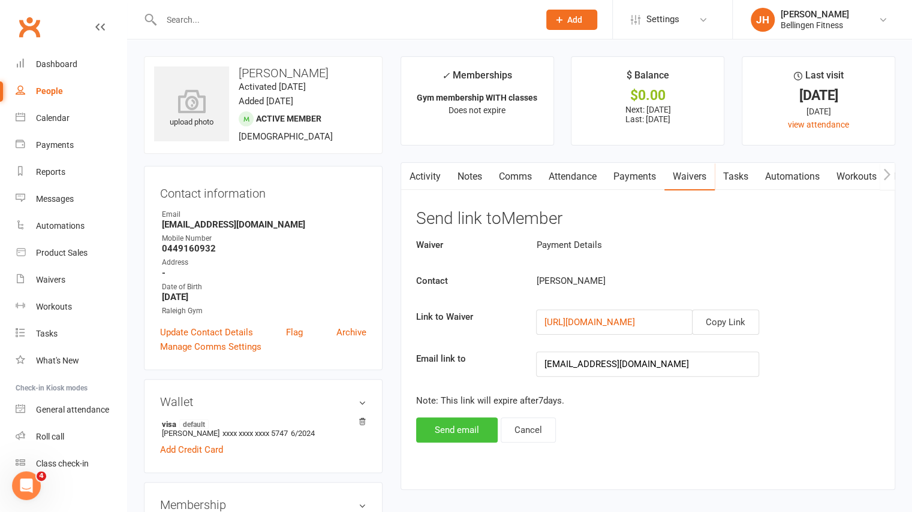
click at [435, 431] on button "Send email" at bounding box center [457, 430] width 82 height 25
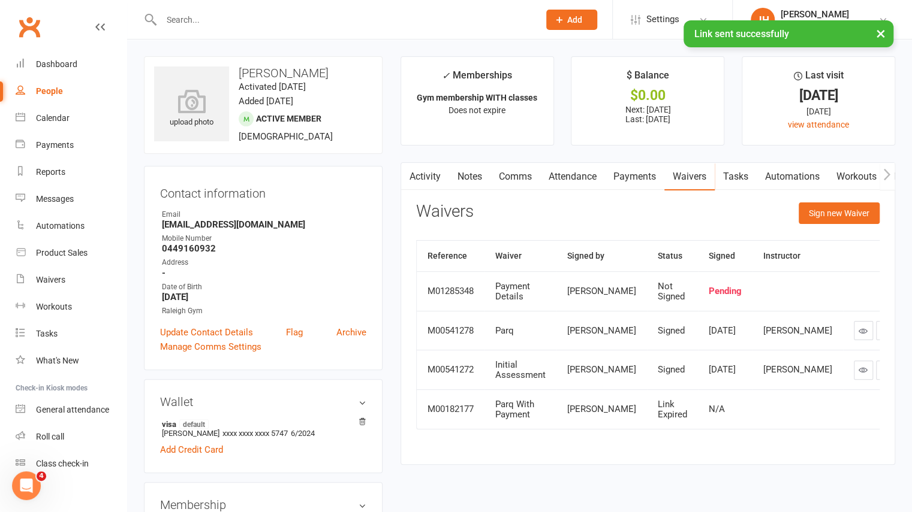
click at [635, 173] on link "Payments" at bounding box center [634, 177] width 59 height 28
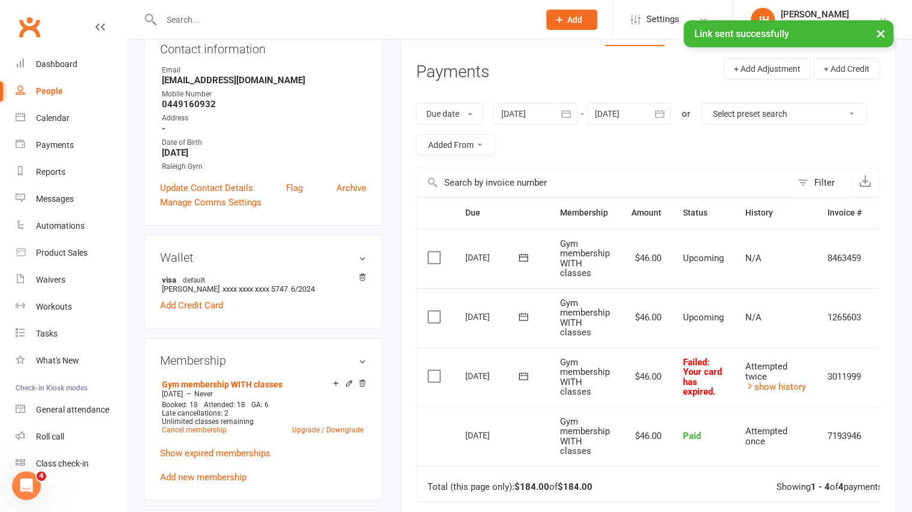
scroll to position [145, 0]
click at [526, 375] on icon at bounding box center [523, 376] width 12 height 12
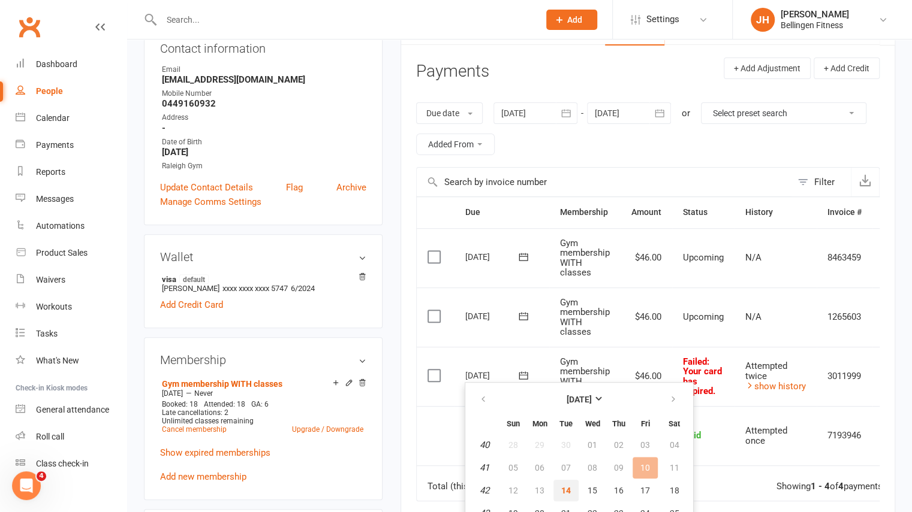
click at [559, 493] on button "14" at bounding box center [565, 491] width 25 height 22
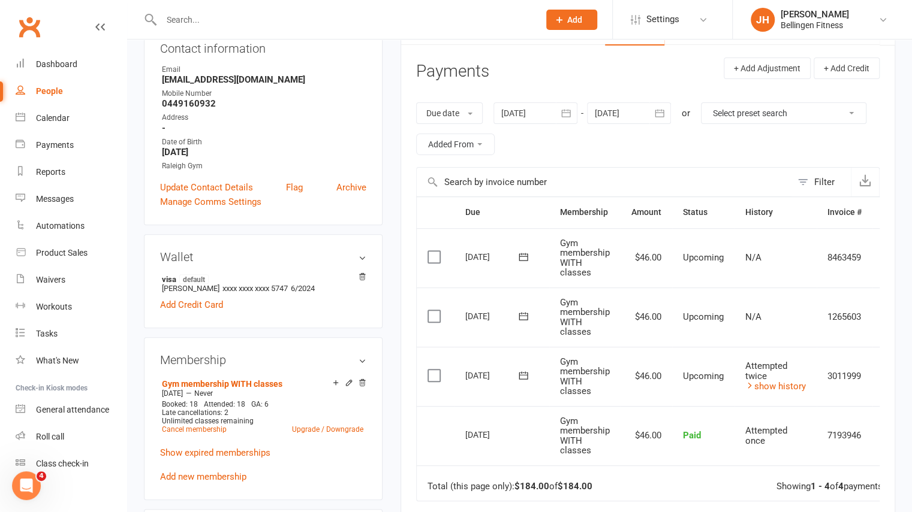
click at [270, 22] on input "text" at bounding box center [344, 19] width 373 height 17
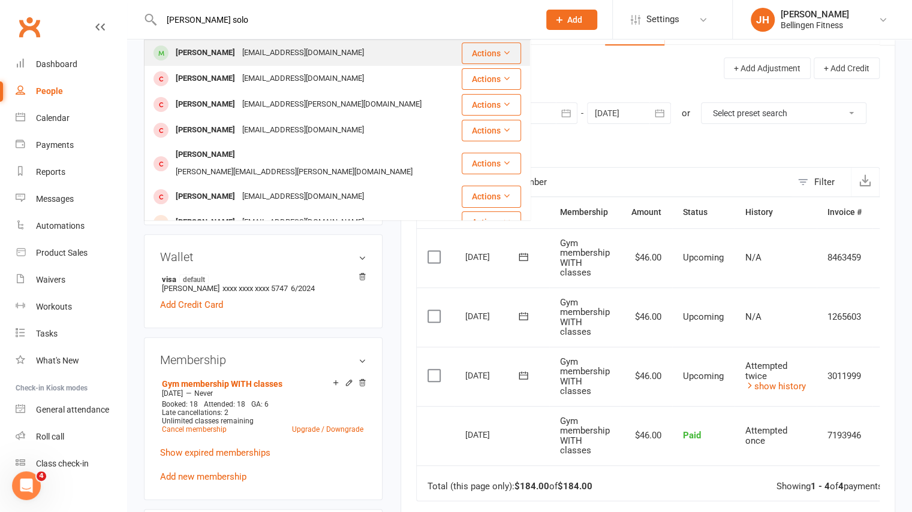
type input "[PERSON_NAME] solo"
click at [239, 61] on div "[EMAIL_ADDRESS][DOMAIN_NAME]" at bounding box center [303, 52] width 129 height 17
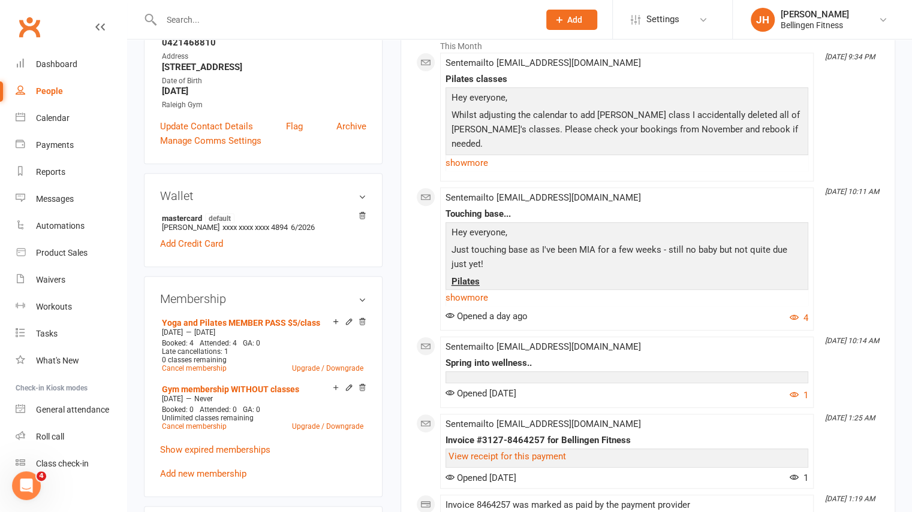
scroll to position [207, 0]
click at [210, 475] on link "Add new membership" at bounding box center [203, 473] width 86 height 11
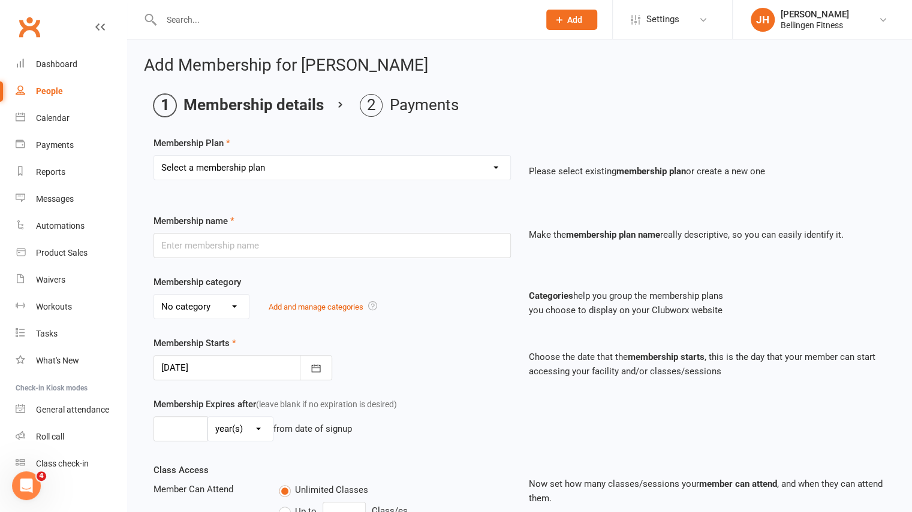
drag, startPoint x: 312, startPoint y: 152, endPoint x: 304, endPoint y: 167, distance: 16.7
click at [304, 167] on div "Membership Plan Select a membership plan Create new Membership Plan Gym members…" at bounding box center [519, 166] width 732 height 61
click at [304, 167] on select "Select a membership plan Create new Membership Plan Gym membership WITH classes…" at bounding box center [332, 168] width 356 height 24
select select "17"
click at [154, 156] on select "Select a membership plan Create new Membership Plan Gym membership WITH classes…" at bounding box center [332, 168] width 356 height 24
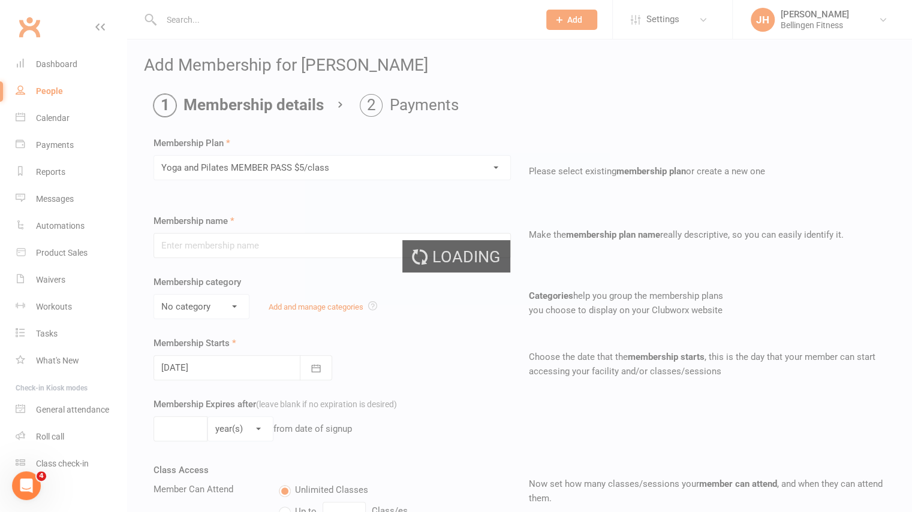
type input "Yoga and Pilates MEMBER PASS $5/class"
select select "1"
type input "4"
select select "2"
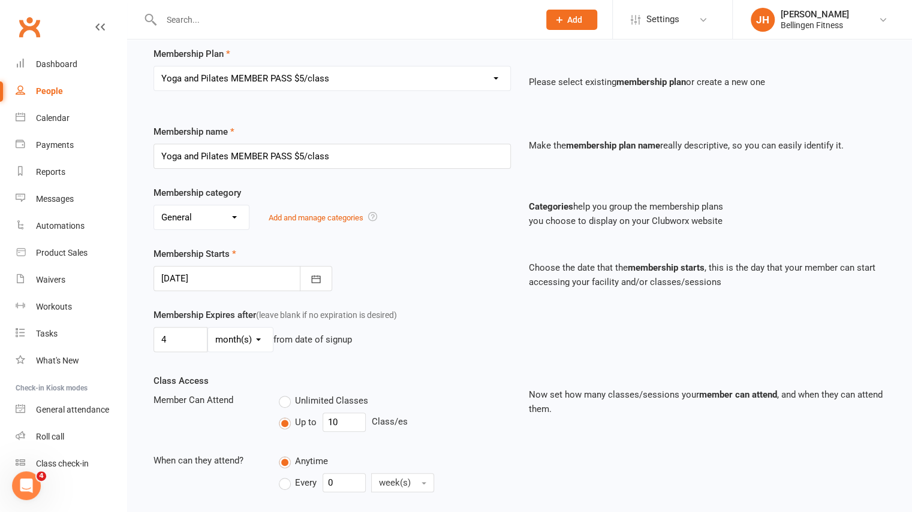
scroll to position [96, 0]
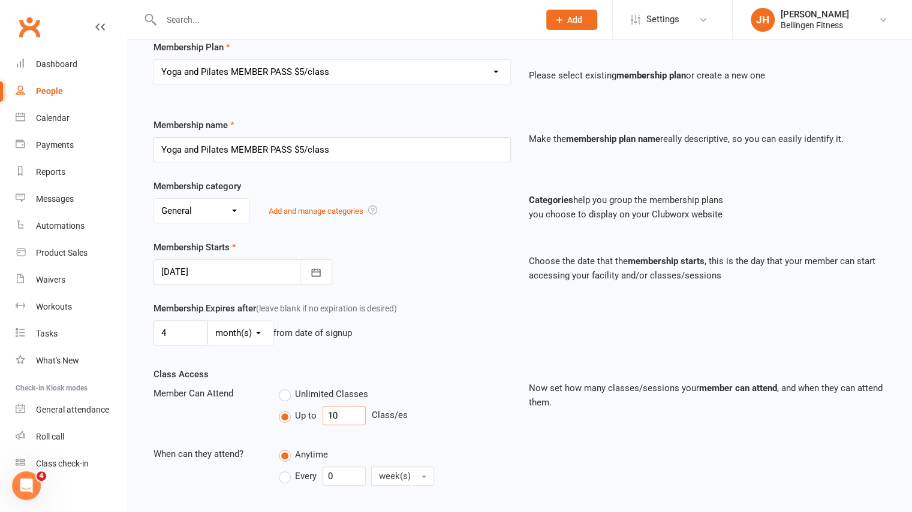
drag, startPoint x: 344, startPoint y: 412, endPoint x: 294, endPoint y: 406, distance: 50.2
click at [294, 406] on div "Up to 10 Class/es" at bounding box center [395, 415] width 232 height 19
type input "7"
click at [438, 363] on div "Membership Expires after (leave blank if no expiration is desired) 4 day(s) wee…" at bounding box center [519, 335] width 750 height 66
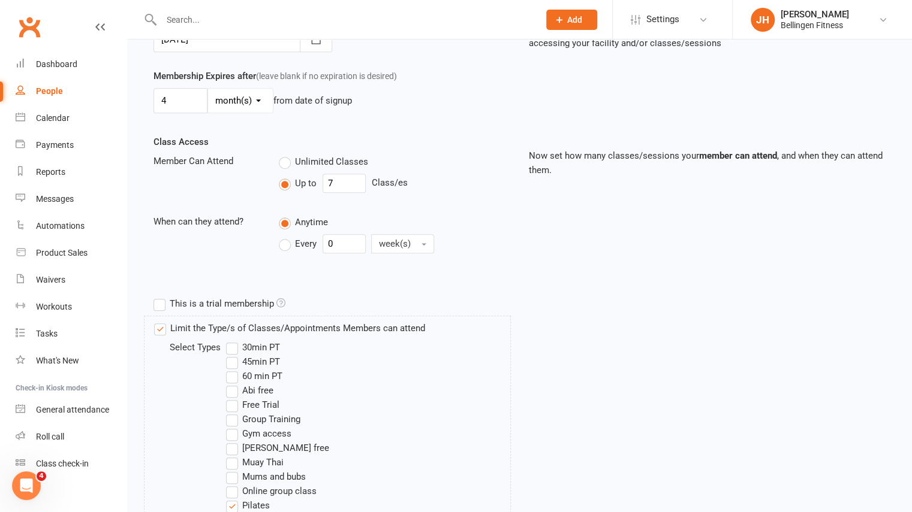
scroll to position [558, 0]
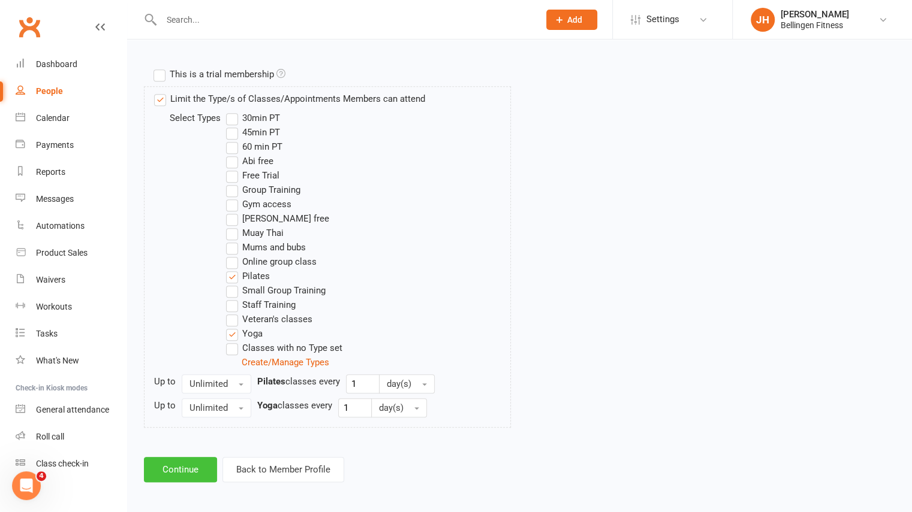
click at [179, 461] on button "Continue" at bounding box center [180, 469] width 73 height 25
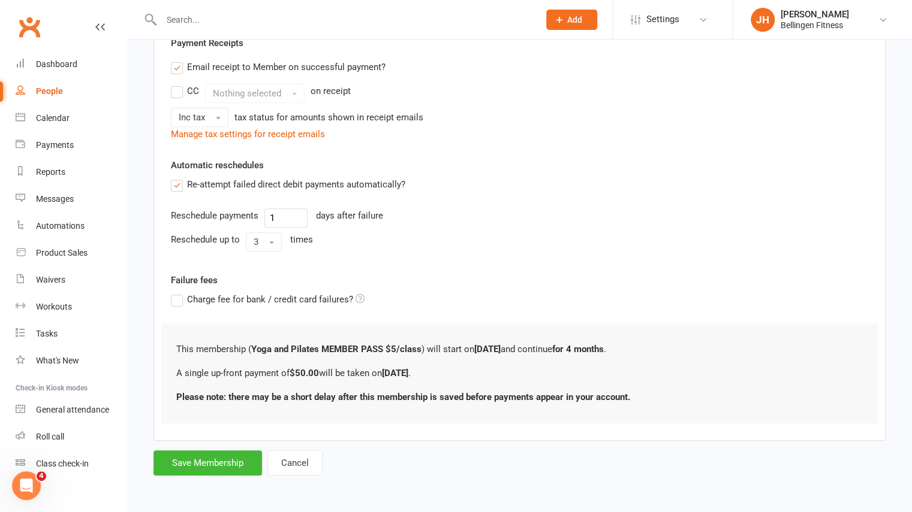
scroll to position [0, 0]
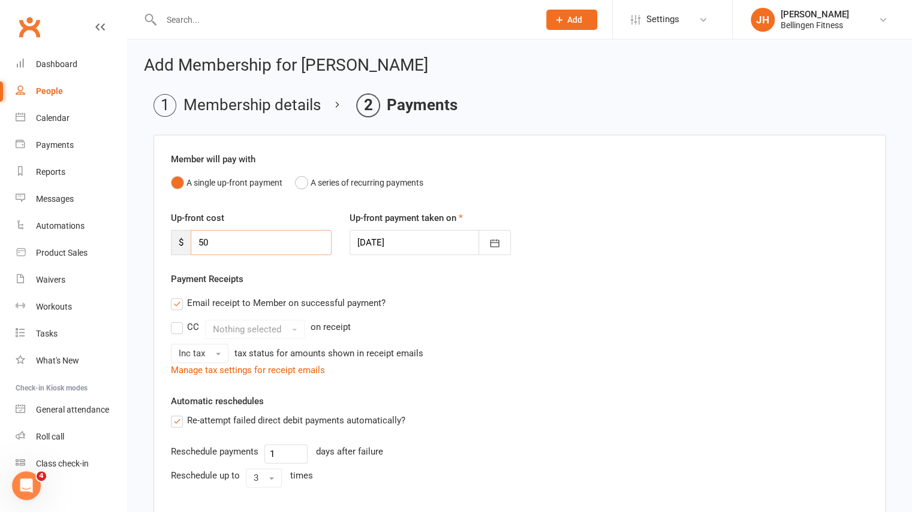
drag, startPoint x: 213, startPoint y: 240, endPoint x: 156, endPoint y: 240, distance: 56.9
click at [156, 240] on div "Member will pay with A single up-front payment A series of recurring payments U…" at bounding box center [519, 406] width 732 height 542
type input "35"
click at [219, 281] on label "Payment Receipts" at bounding box center [207, 279] width 73 height 14
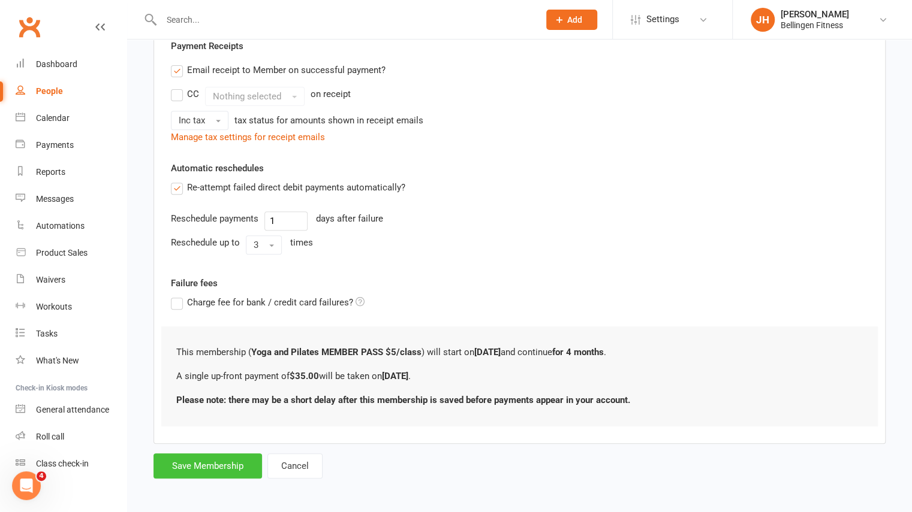
click at [216, 466] on button "Save Membership" at bounding box center [207, 466] width 108 height 25
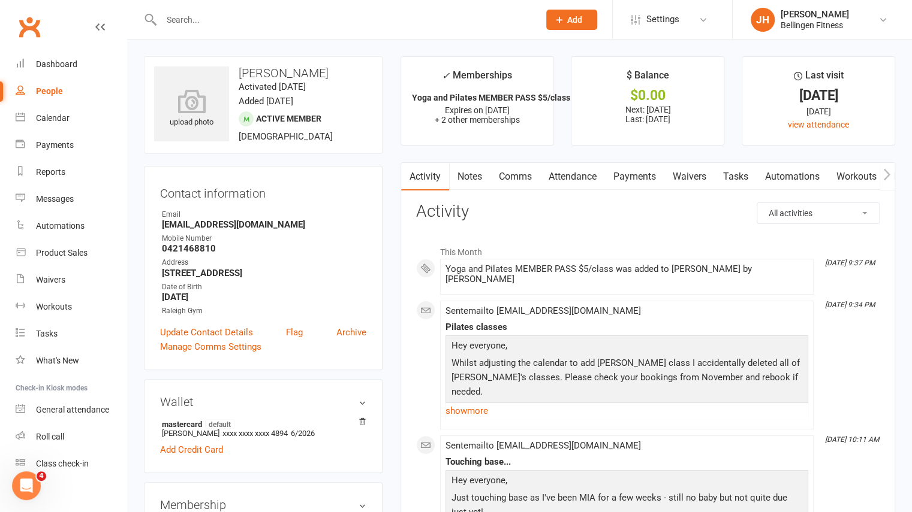
click at [264, 19] on input "text" at bounding box center [344, 19] width 373 height 17
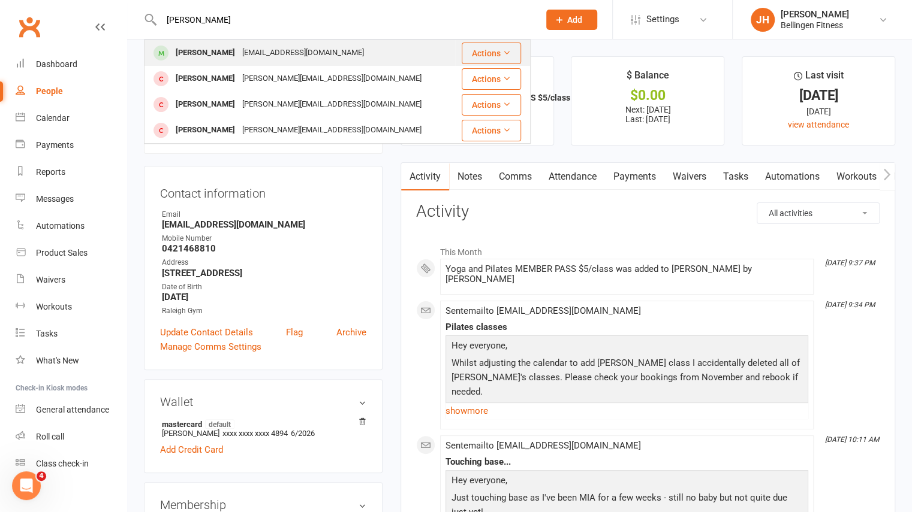
type input "[PERSON_NAME]"
click at [249, 55] on div "[EMAIL_ADDRESS][DOMAIN_NAME]" at bounding box center [303, 52] width 129 height 17
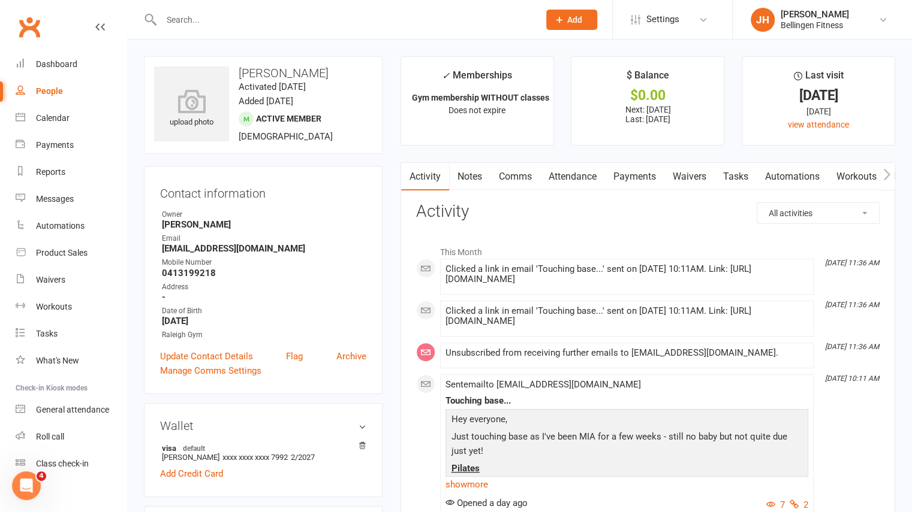
click at [626, 177] on link "Payments" at bounding box center [634, 177] width 59 height 28
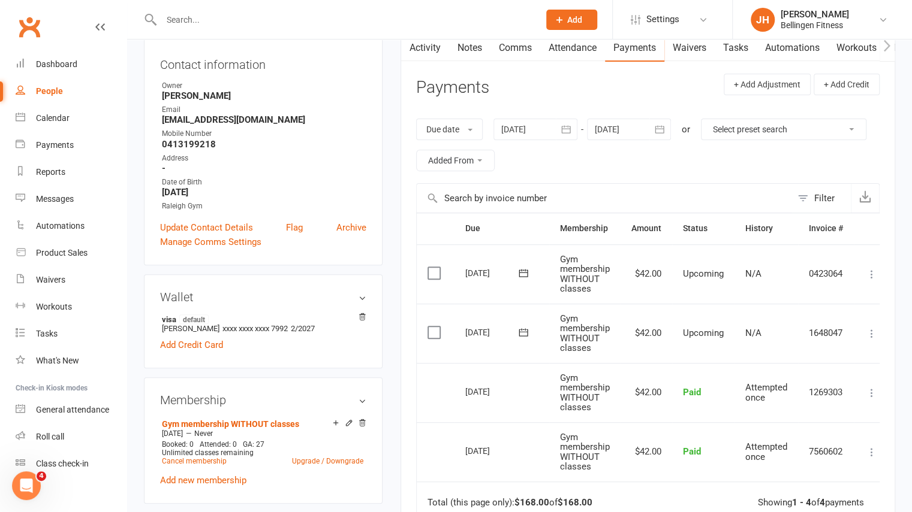
scroll to position [131, 0]
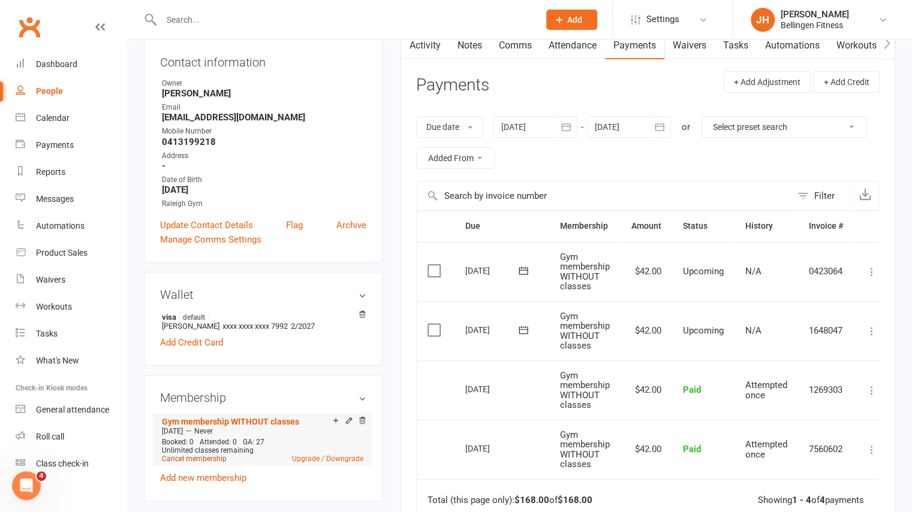
click at [205, 460] on link "Cancel membership" at bounding box center [194, 459] width 65 height 8
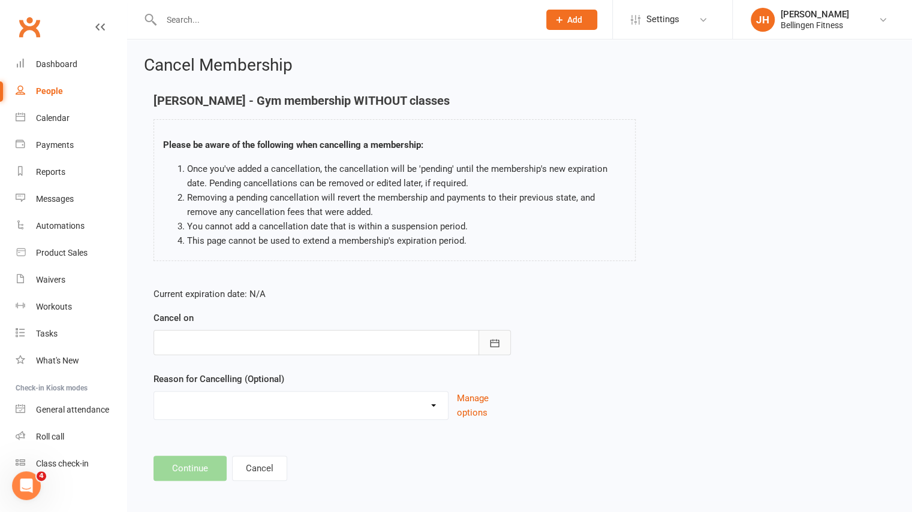
click at [495, 345] on icon "button" at bounding box center [495, 343] width 12 height 12
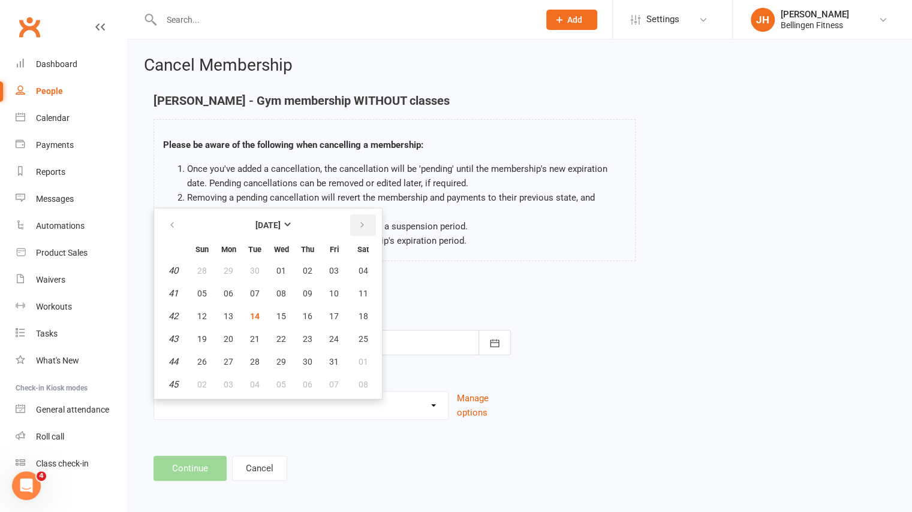
click at [363, 230] on button "button" at bounding box center [363, 226] width 26 height 22
click at [194, 313] on button "09" at bounding box center [201, 317] width 25 height 22
type input "[DATE]"
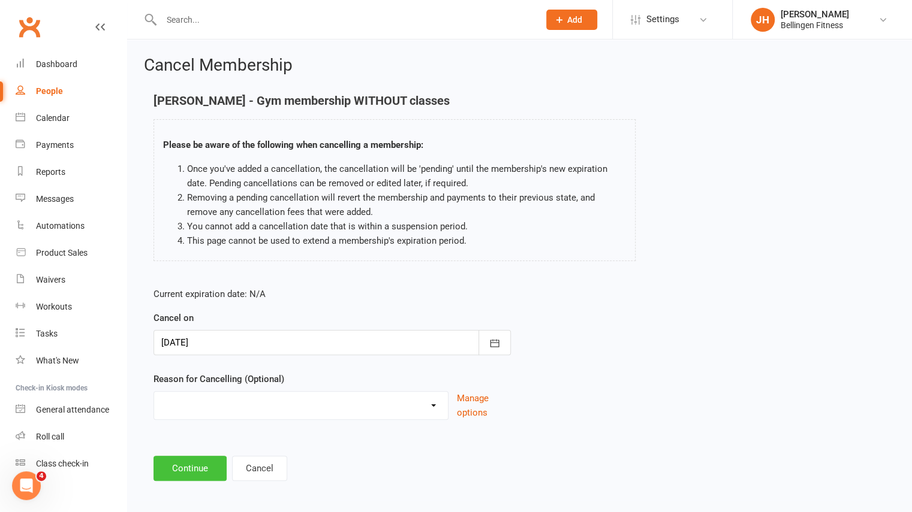
click at [194, 468] on button "Continue" at bounding box center [189, 468] width 73 height 25
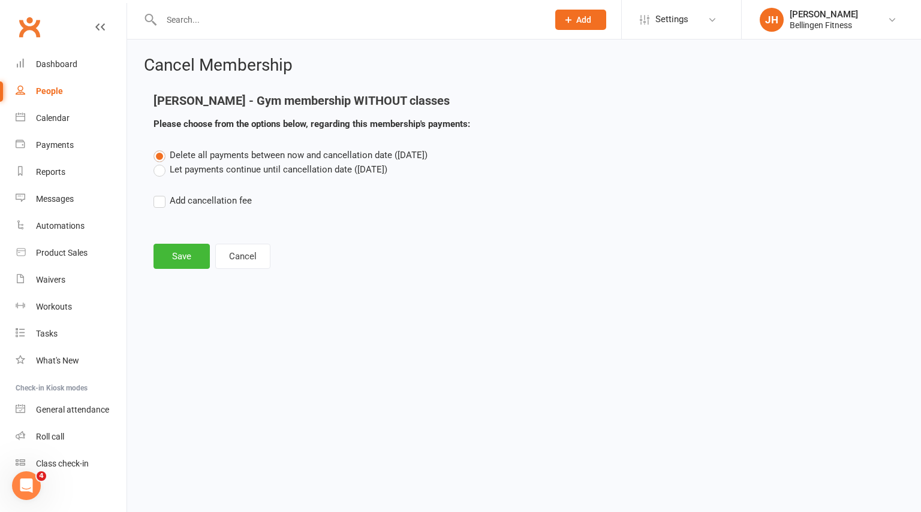
click at [254, 174] on label "Let payments continue until cancellation date ([DATE])" at bounding box center [270, 169] width 234 height 14
click at [161, 162] on input "Let payments continue until cancellation date ([DATE])" at bounding box center [157, 162] width 8 height 0
click at [198, 245] on button "Save" at bounding box center [181, 256] width 56 height 25
click at [198, 245] on footer "Save Cancel" at bounding box center [523, 256] width 741 height 25
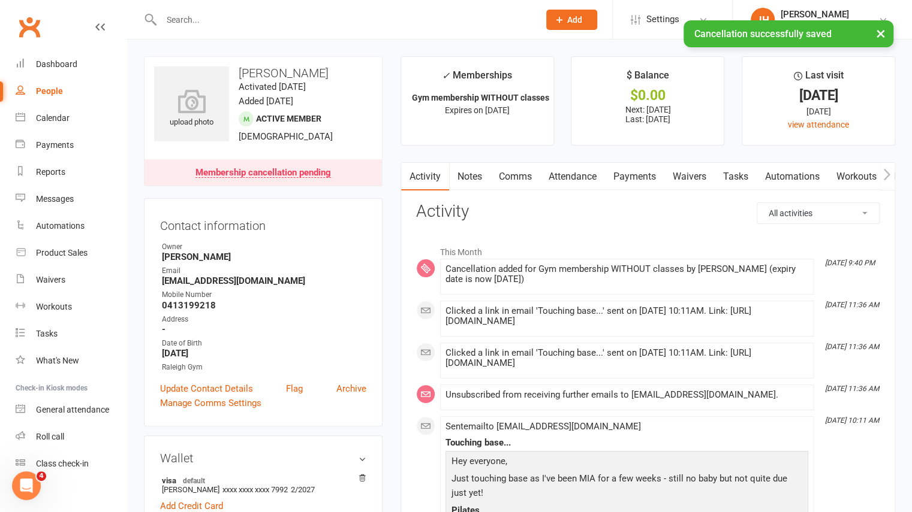
click at [652, 174] on link "Payments" at bounding box center [634, 177] width 59 height 28
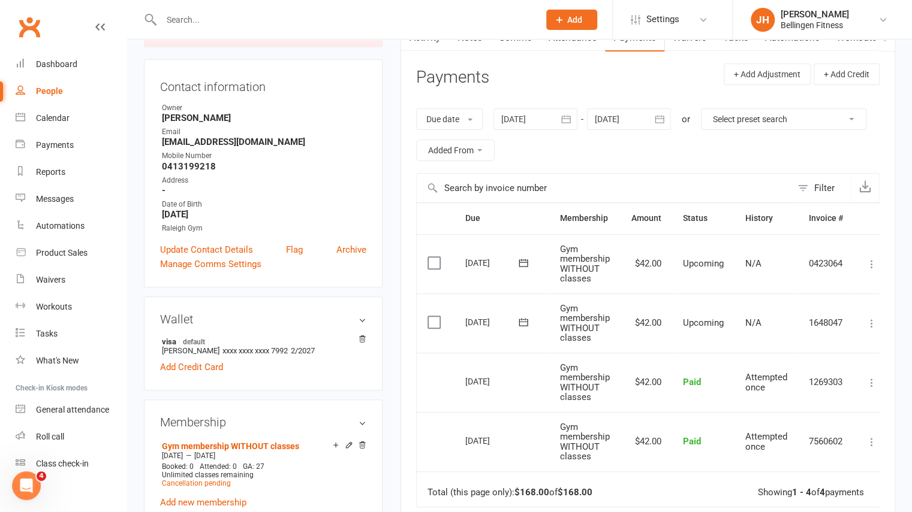
scroll to position [140, 0]
click at [874, 264] on icon at bounding box center [872, 263] width 12 height 12
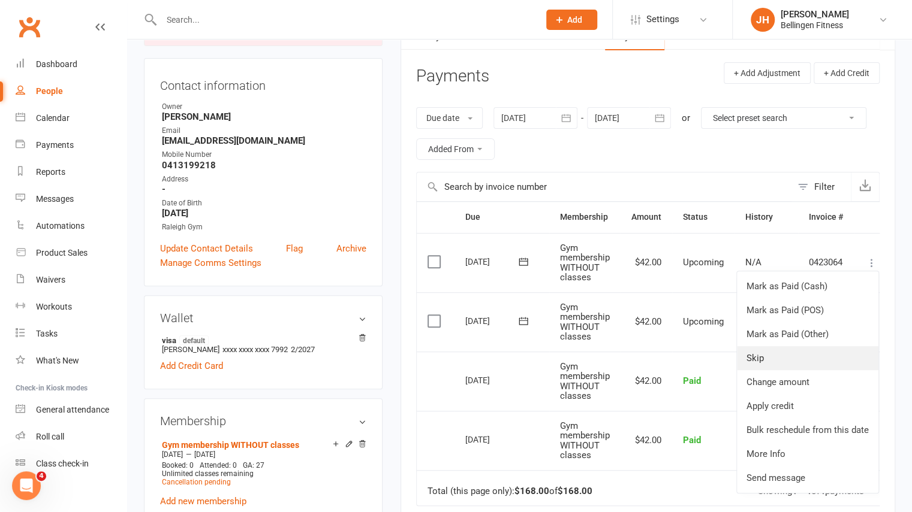
click at [782, 351] on link "Skip" at bounding box center [807, 358] width 141 height 24
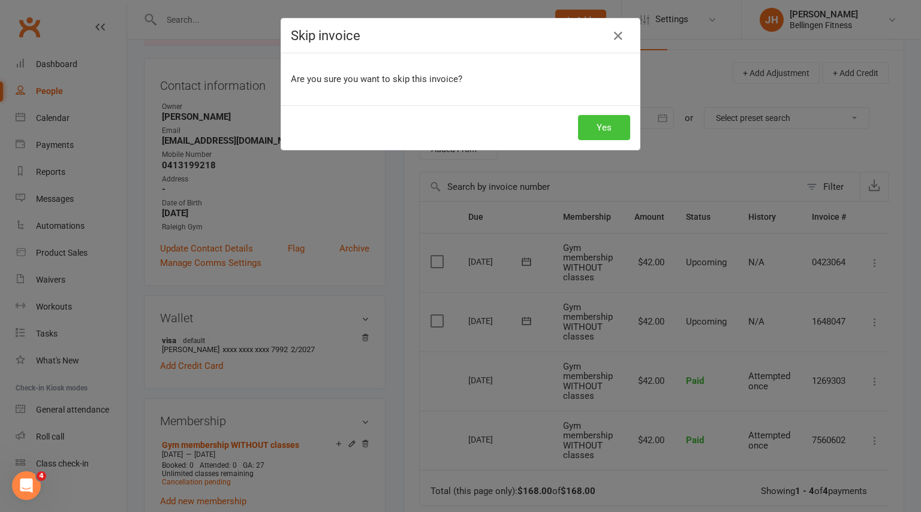
click at [603, 130] on button "Yes" at bounding box center [604, 127] width 52 height 25
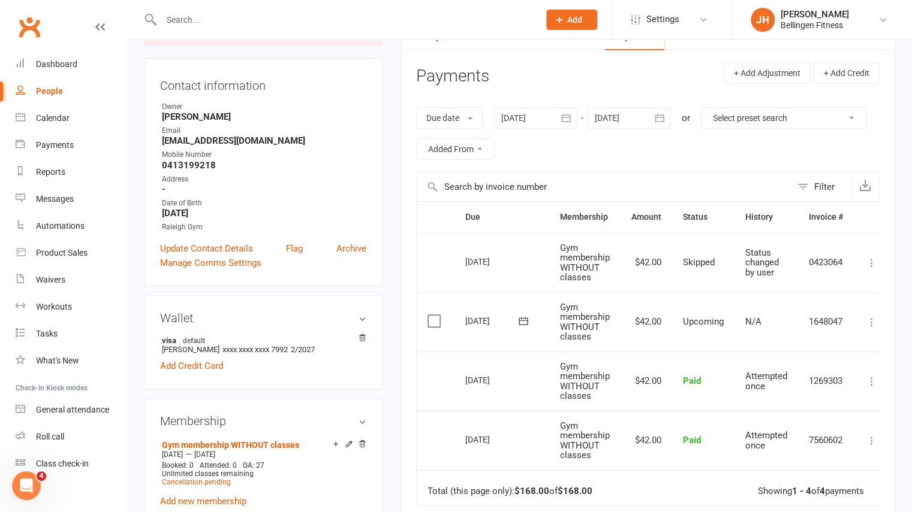
click at [285, 19] on input "text" at bounding box center [344, 19] width 373 height 17
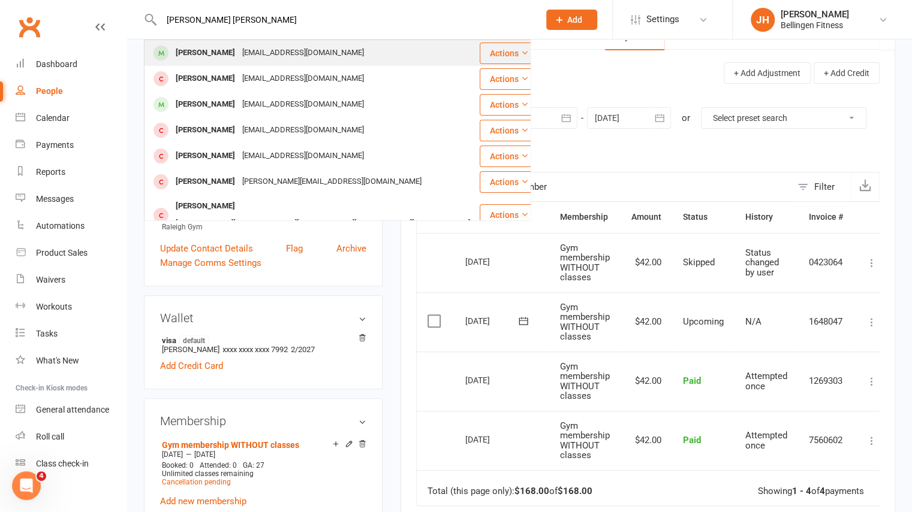
type input "[PERSON_NAME] [PERSON_NAME]"
click at [239, 58] on div "[EMAIL_ADDRESS][DOMAIN_NAME]" at bounding box center [303, 52] width 129 height 17
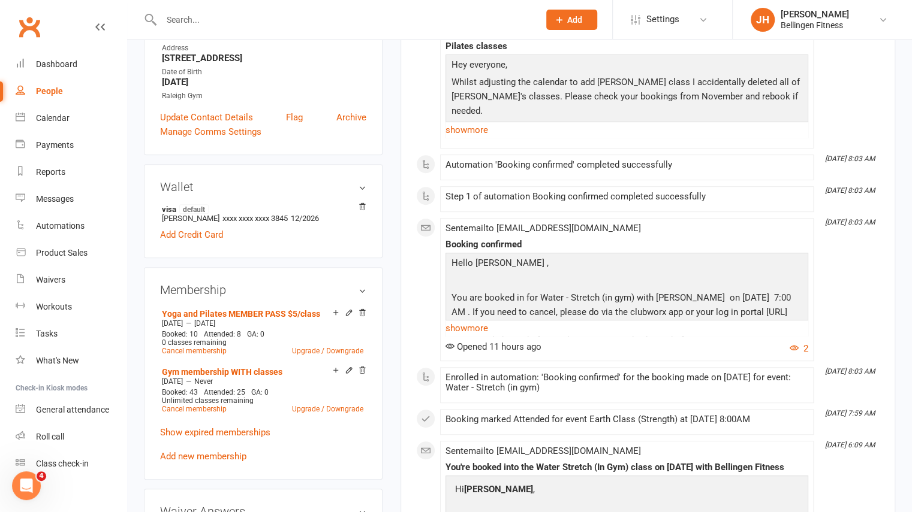
scroll to position [240, 0]
click at [225, 454] on link "Add new membership" at bounding box center [203, 456] width 86 height 11
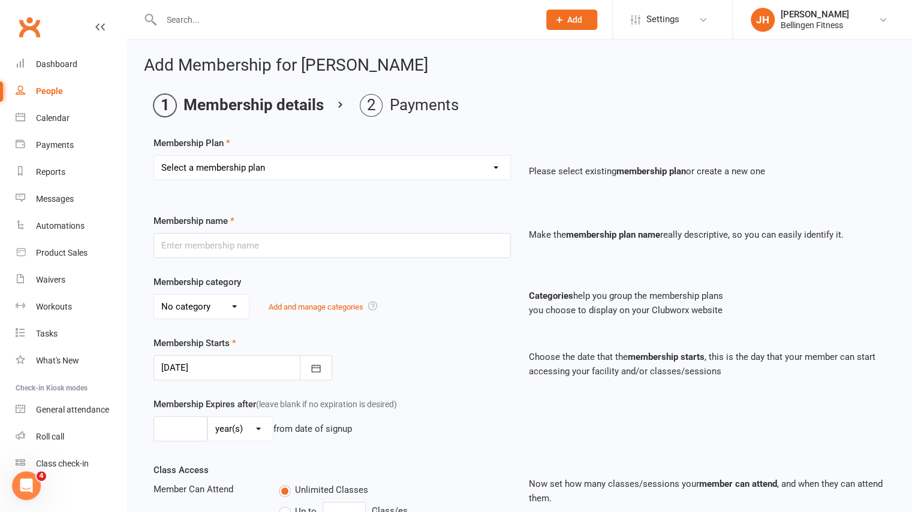
click at [279, 160] on select "Select a membership plan Create new Membership Plan Gym membership WITH classes…" at bounding box center [332, 168] width 356 height 24
select select "17"
click at [154, 156] on select "Select a membership plan Create new Membership Plan Gym membership WITH classes…" at bounding box center [332, 168] width 356 height 24
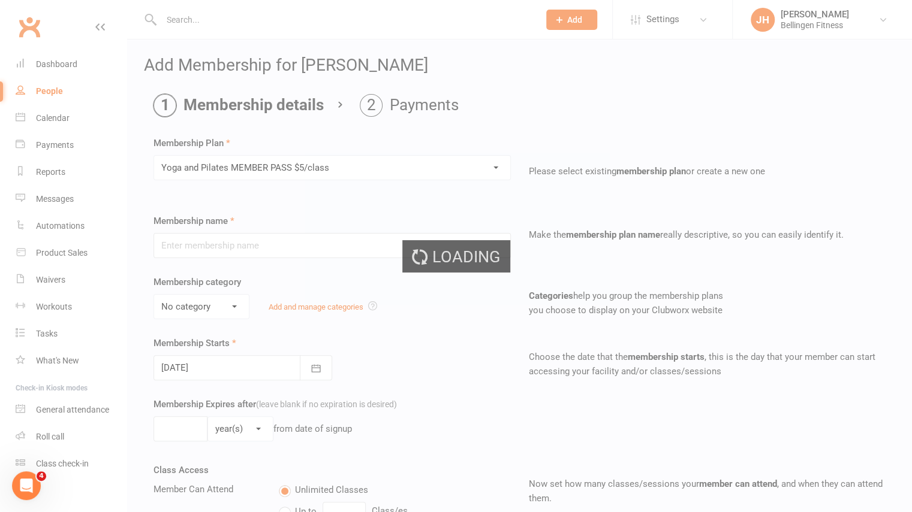
type input "Yoga and Pilates MEMBER PASS $5/class"
select select "1"
type input "4"
select select "2"
type input "10"
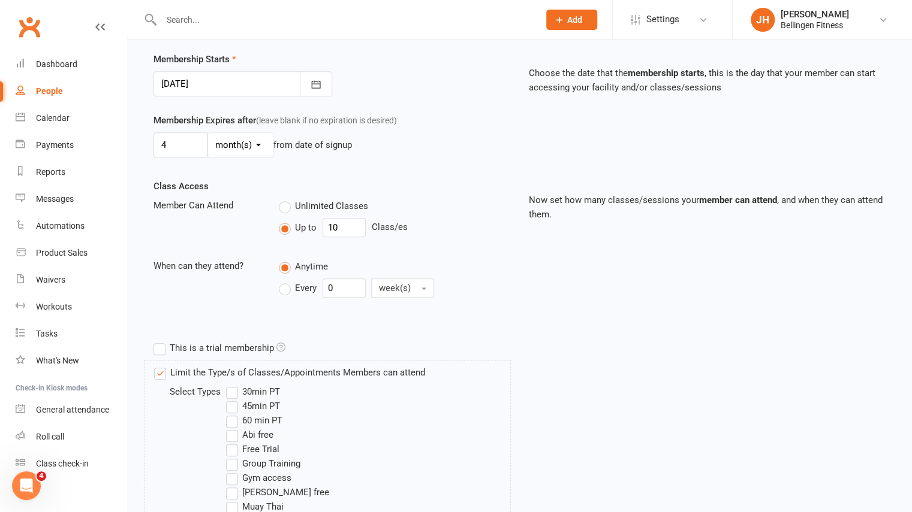
scroll to position [558, 0]
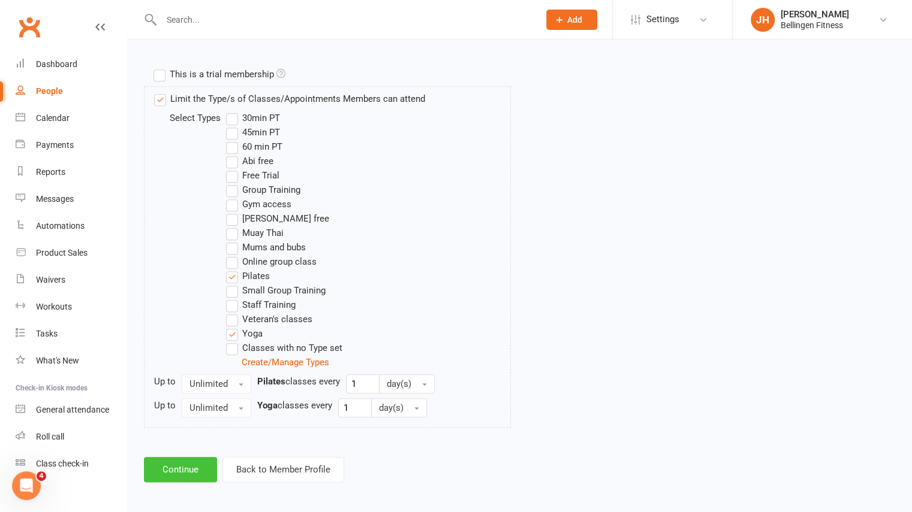
click at [206, 457] on button "Continue" at bounding box center [180, 469] width 73 height 25
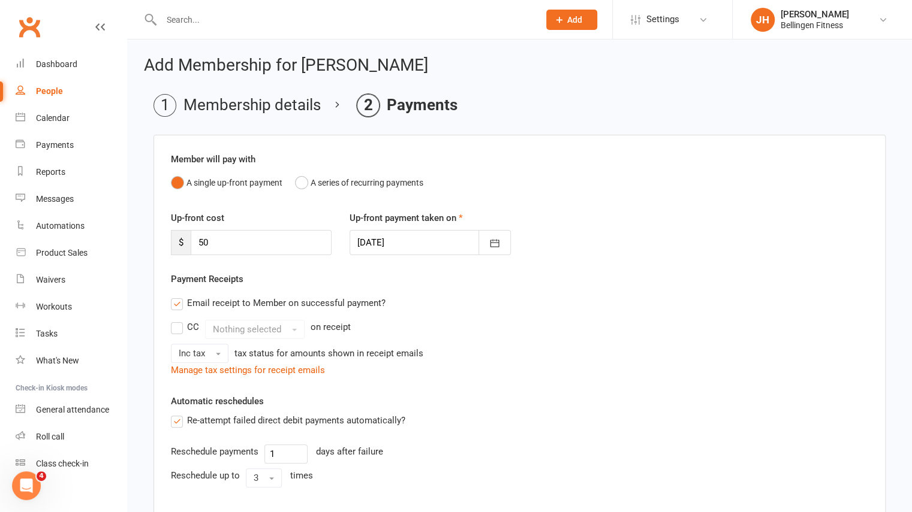
click at [206, 455] on div "Reschedule payments" at bounding box center [215, 452] width 88 height 14
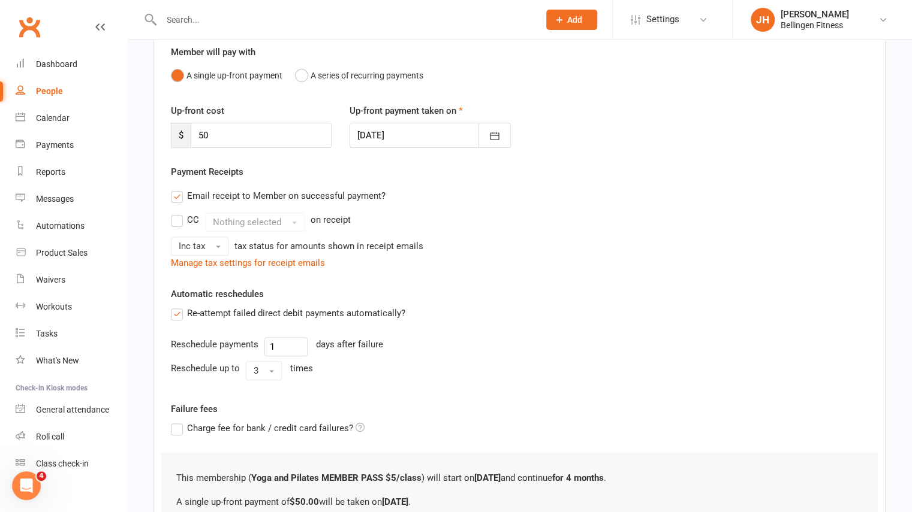
scroll to position [233, 0]
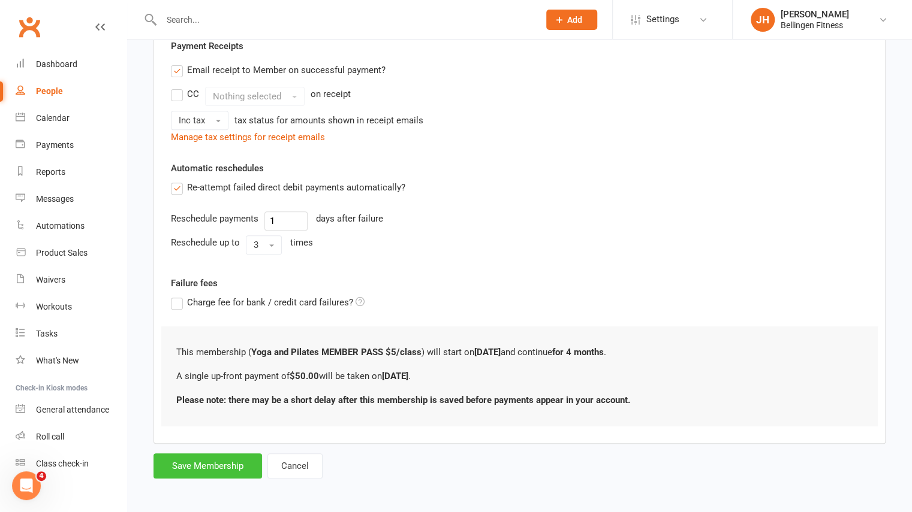
click at [206, 455] on button "Save Membership" at bounding box center [207, 466] width 108 height 25
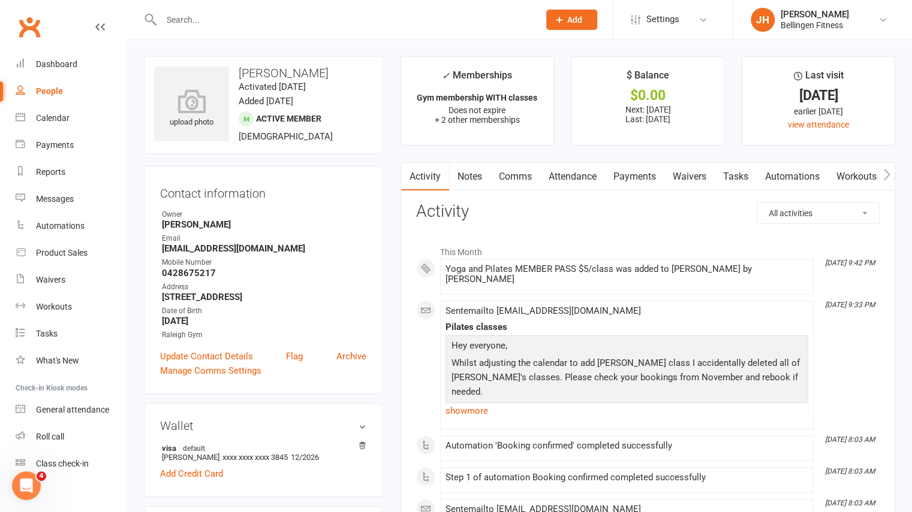
click at [270, 20] on input "text" at bounding box center [344, 19] width 373 height 17
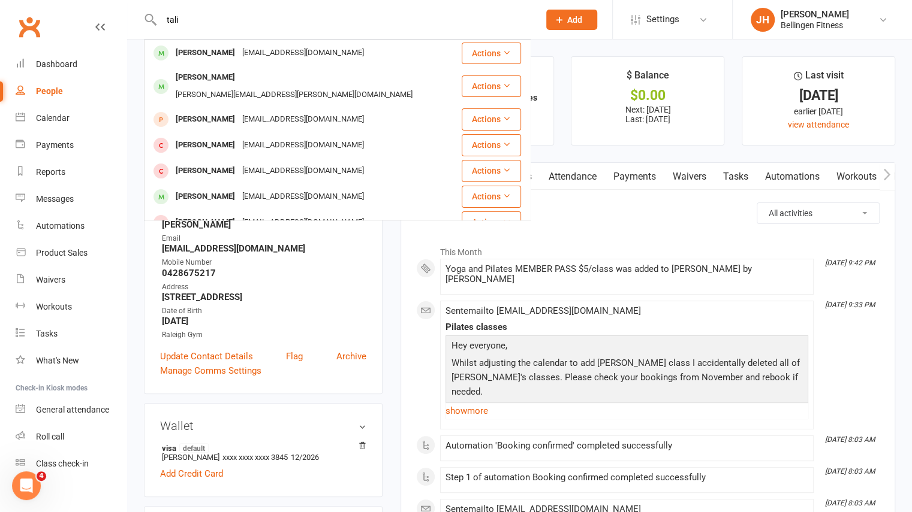
drag, startPoint x: 260, startPoint y: 14, endPoint x: 97, endPoint y: 2, distance: 163.5
click at [97, 2] on react-component "tali [PERSON_NAME] [EMAIL_ADDRESS][DOMAIN_NAME] Actions [PERSON_NAME] [PERSON_N…" at bounding box center [265, 19] width 530 height 39
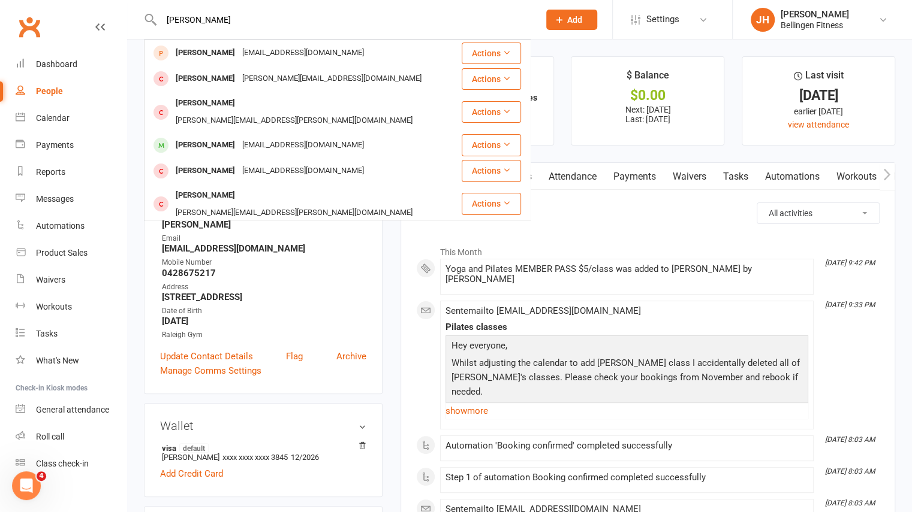
drag, startPoint x: 266, startPoint y: 20, endPoint x: 151, endPoint y: 31, distance: 114.9
click at [151, 31] on div "[PERSON_NAME] [PERSON_NAME] [EMAIL_ADDRESS][DOMAIN_NAME] Actions [PERSON_NAME] …" at bounding box center [337, 19] width 387 height 39
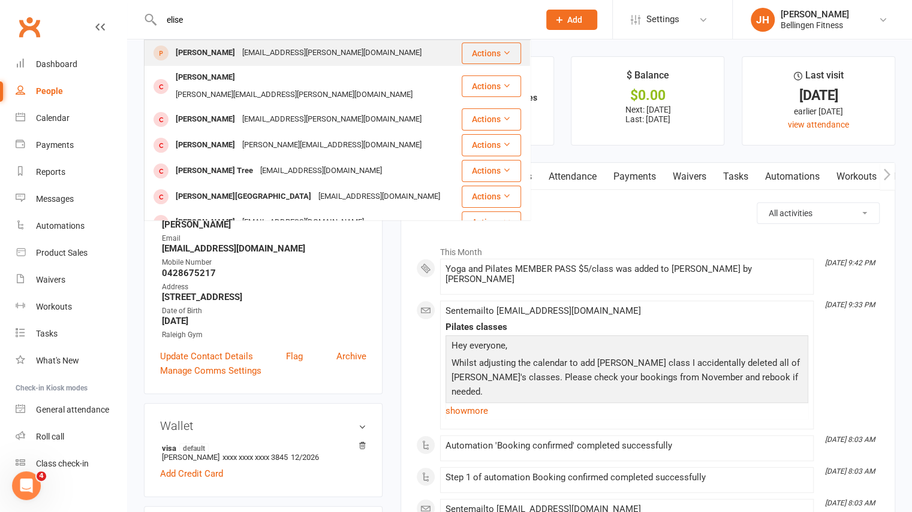
type input "elise"
click at [193, 59] on div "[PERSON_NAME]" at bounding box center [205, 52] width 67 height 17
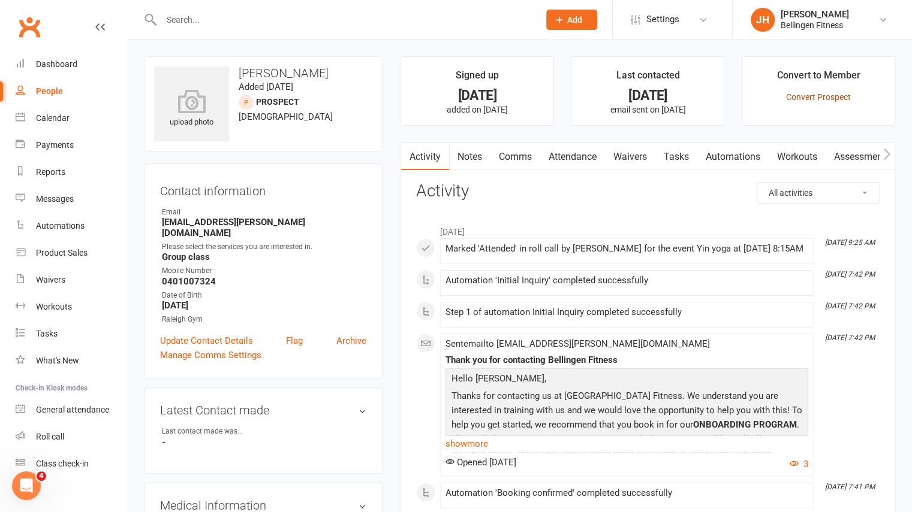
click at [809, 99] on link "Convert Prospect" at bounding box center [818, 97] width 65 height 10
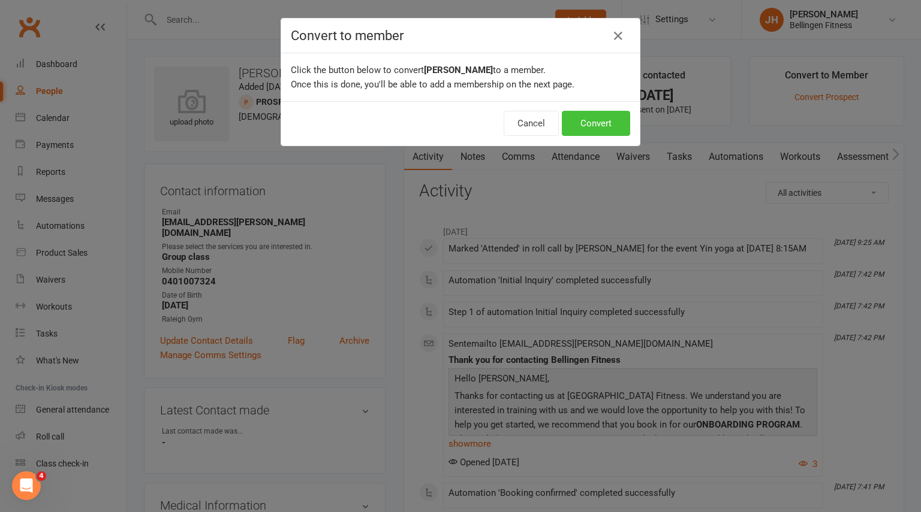
click at [607, 120] on button "Convert" at bounding box center [596, 123] width 68 height 25
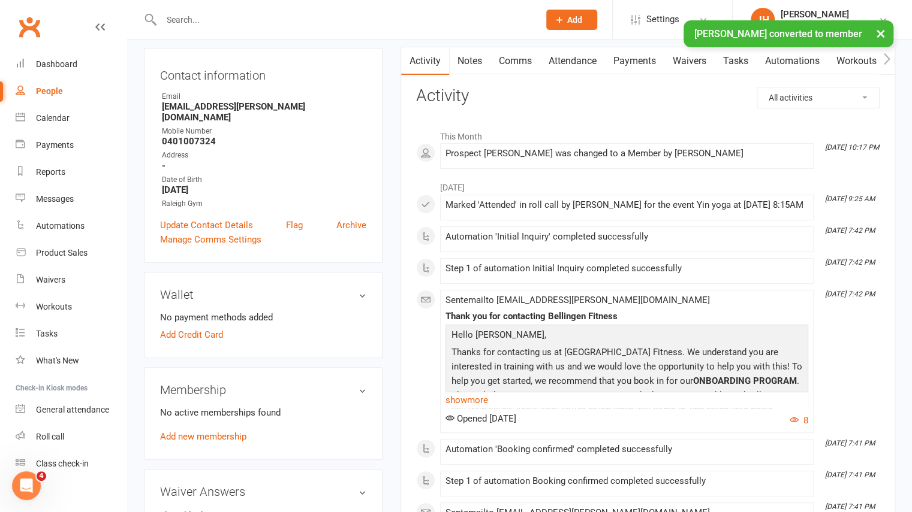
scroll to position [120, 0]
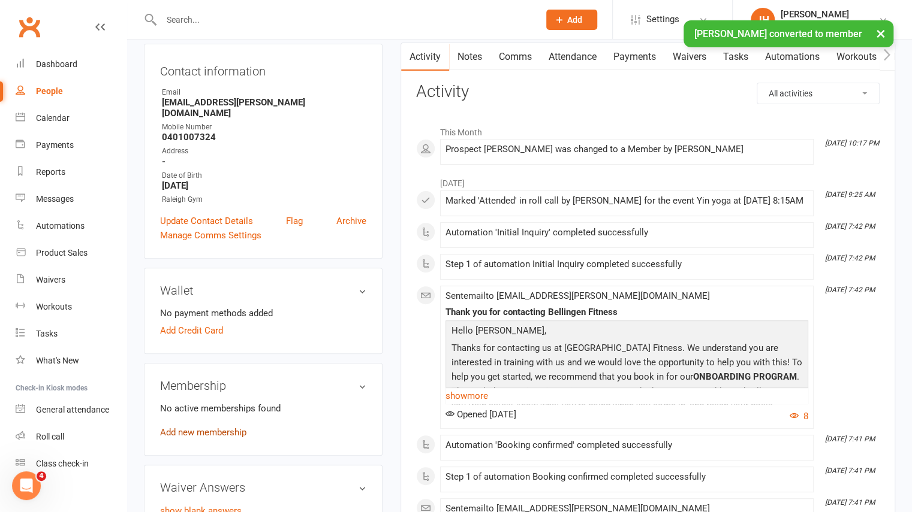
click at [228, 427] on link "Add new membership" at bounding box center [203, 432] width 86 height 11
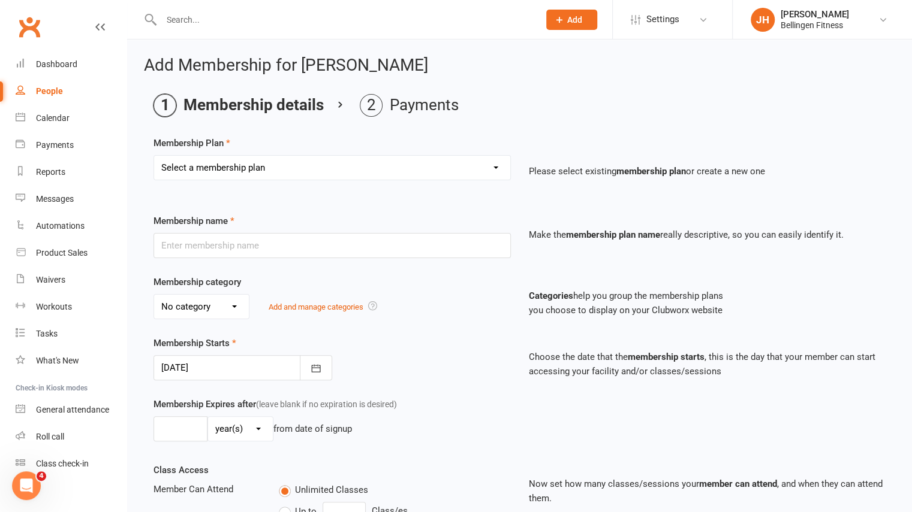
click at [313, 174] on select "Select a membership plan Create new Membership Plan Gym membership WITH classes…" at bounding box center [332, 168] width 356 height 24
select select "15"
click at [154, 156] on select "Select a membership plan Create new Membership Plan Gym membership WITH classes…" at bounding box center [332, 168] width 356 height 24
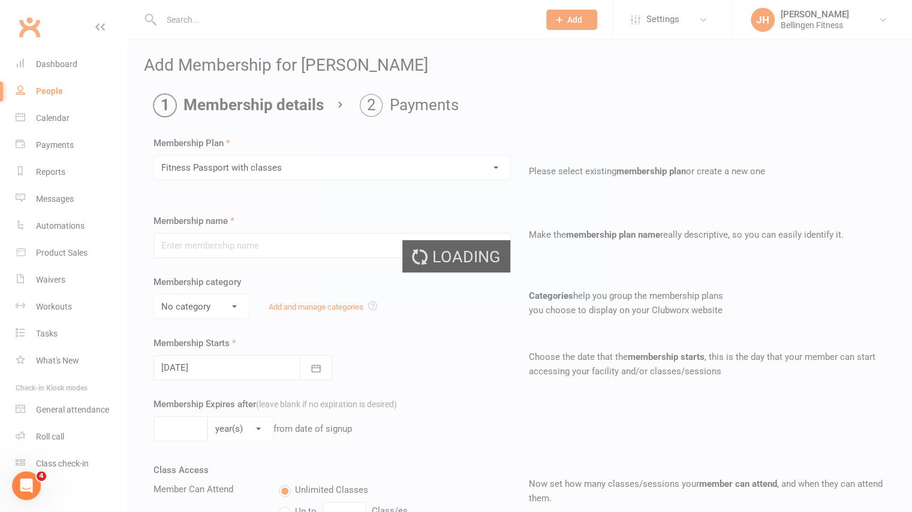
type input "Fitness Passport with classes"
select select "1"
type input "0"
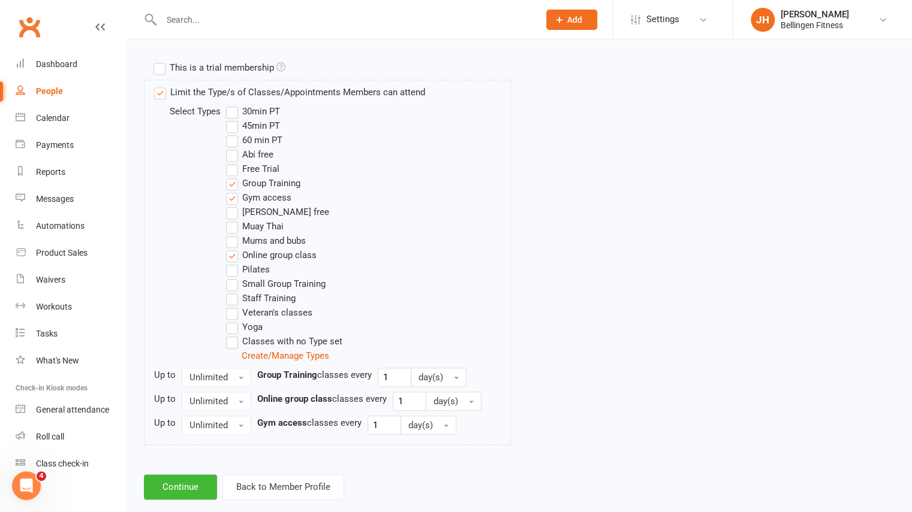
scroll to position [596, 0]
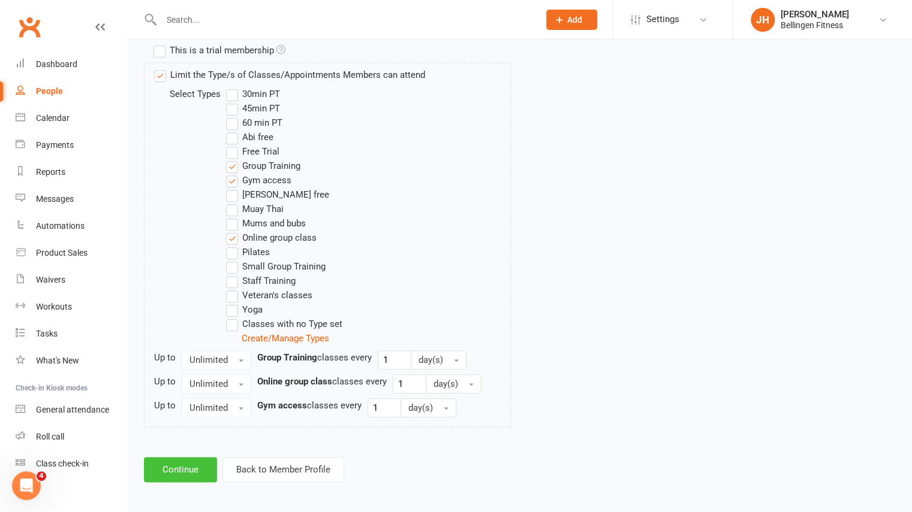
click at [191, 465] on button "Continue" at bounding box center [180, 469] width 73 height 25
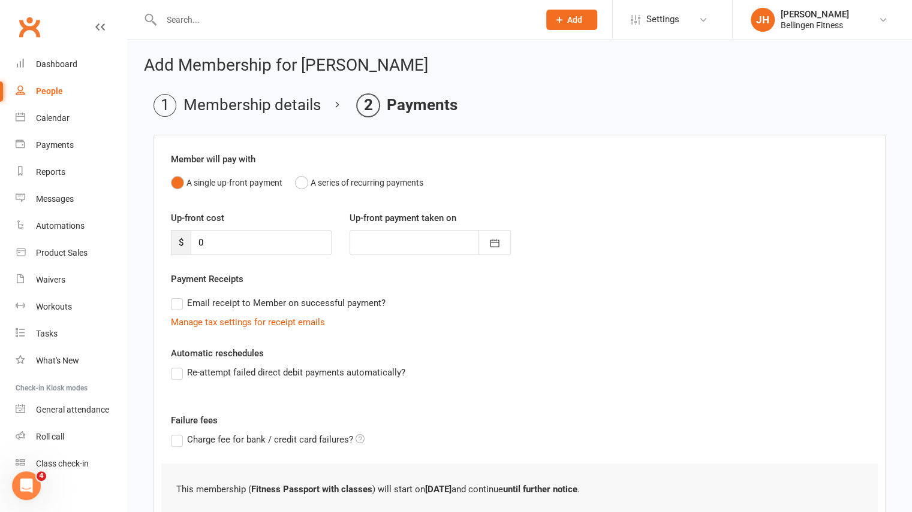
scroll to position [91, 0]
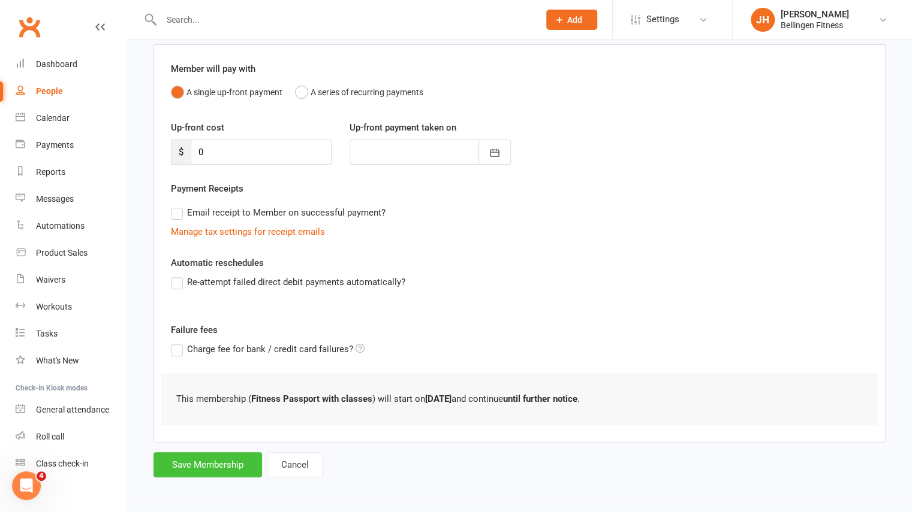
click at [191, 465] on button "Save Membership" at bounding box center [207, 465] width 108 height 25
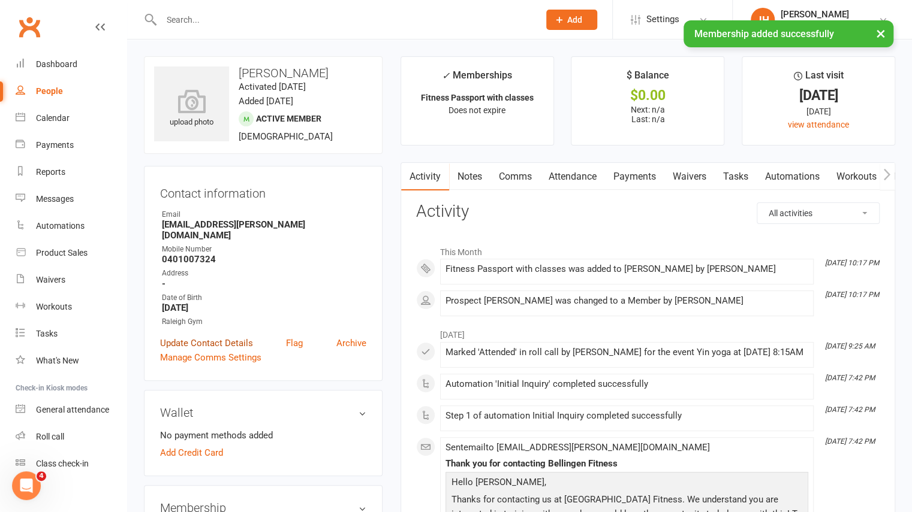
click at [240, 336] on link "Update Contact Details" at bounding box center [206, 343] width 93 height 14
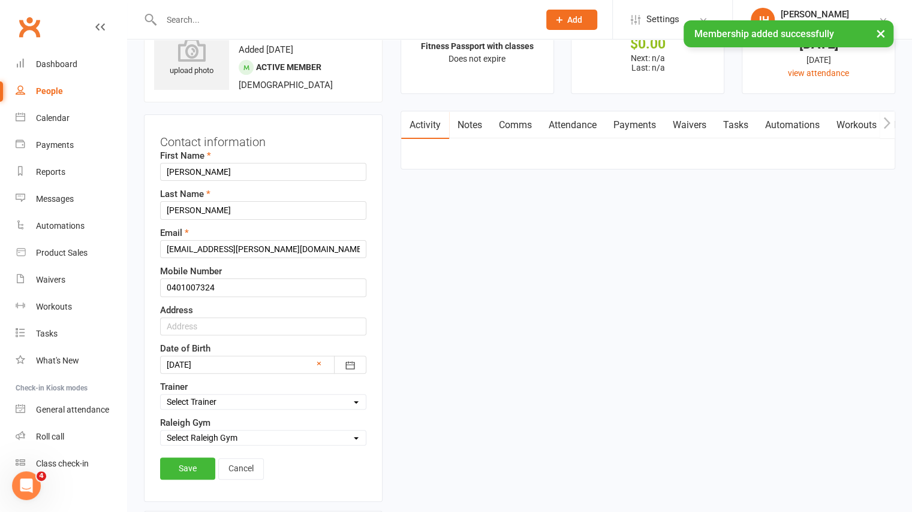
scroll to position [56, 0]
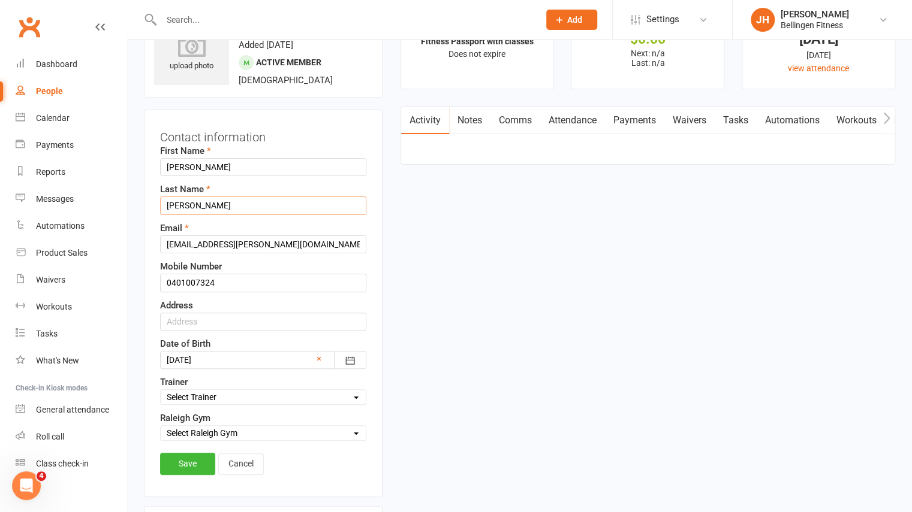
click at [213, 210] on input "[PERSON_NAME]" at bounding box center [263, 206] width 206 height 18
paste input "# 1446519"
click at [191, 201] on input "[PERSON_NAME] # 1446519" at bounding box center [263, 206] width 206 height 18
type input "[PERSON_NAME] #1446519"
click at [188, 464] on link "Save" at bounding box center [187, 464] width 55 height 22
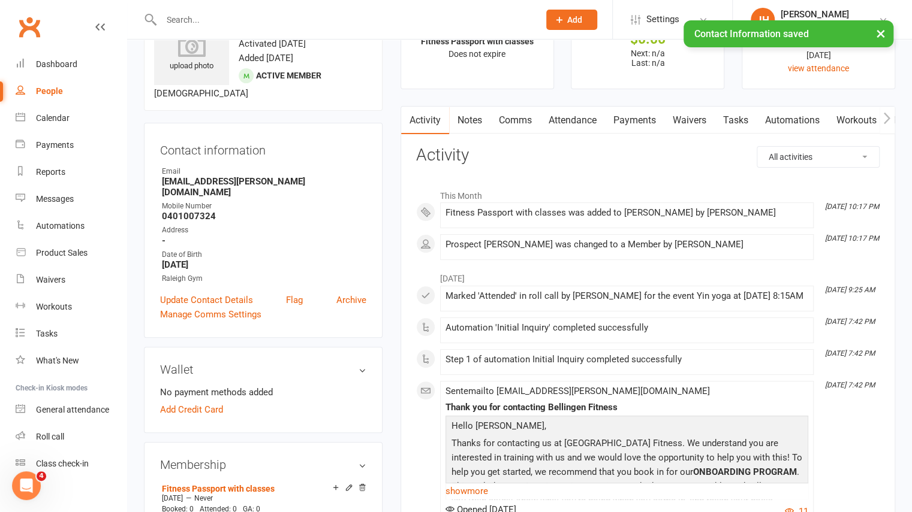
click at [688, 122] on link "Waivers" at bounding box center [689, 121] width 50 height 28
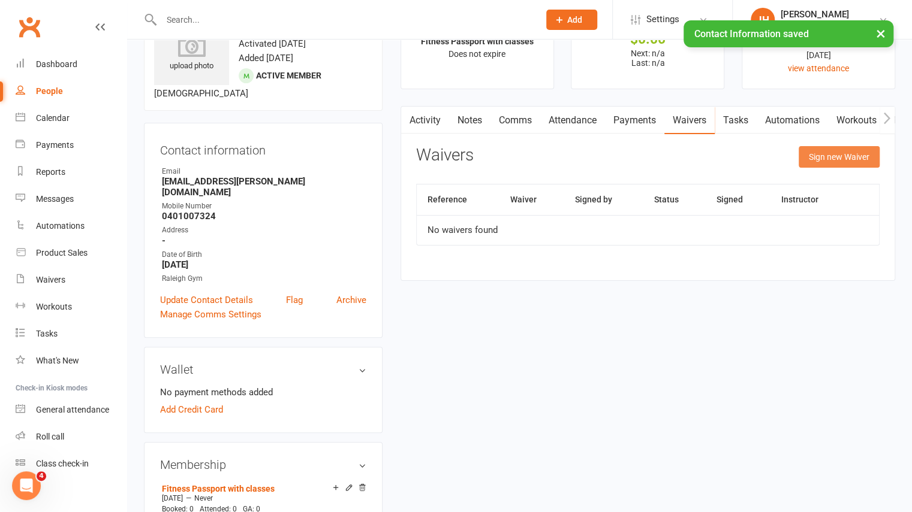
click at [826, 154] on button "Sign new Waiver" at bounding box center [838, 157] width 81 height 22
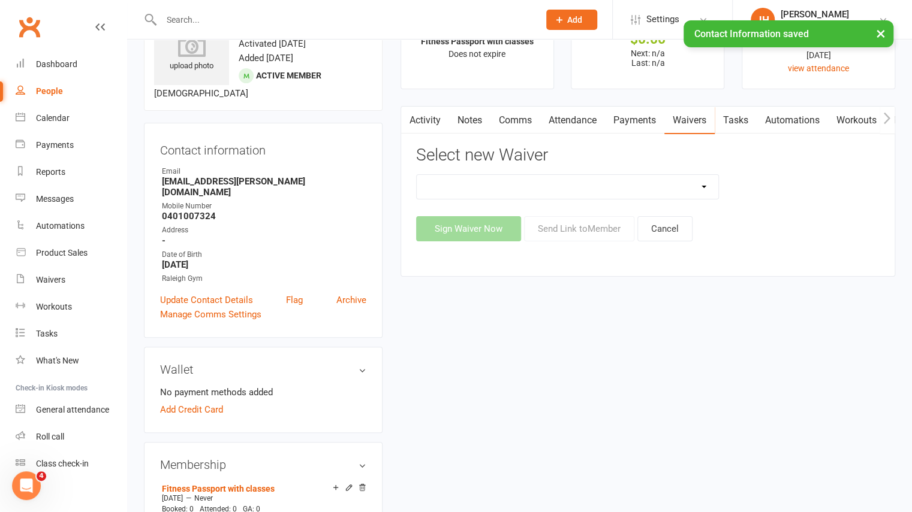
click at [569, 177] on select "Initial Assessment Membership Sign Up Parq Payment Details" at bounding box center [568, 187] width 302 height 24
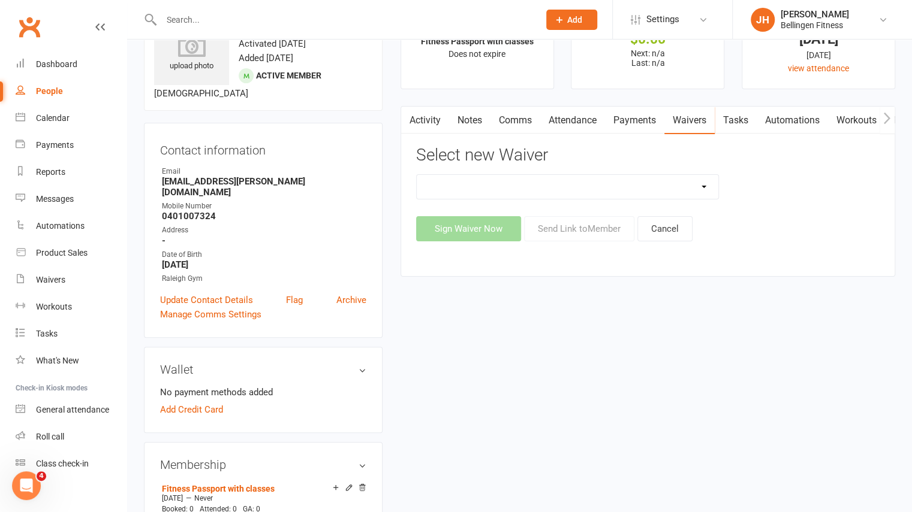
select select "1086"
click at [417, 175] on select "Initial Assessment Membership Sign Up Parq Payment Details" at bounding box center [568, 187] width 302 height 24
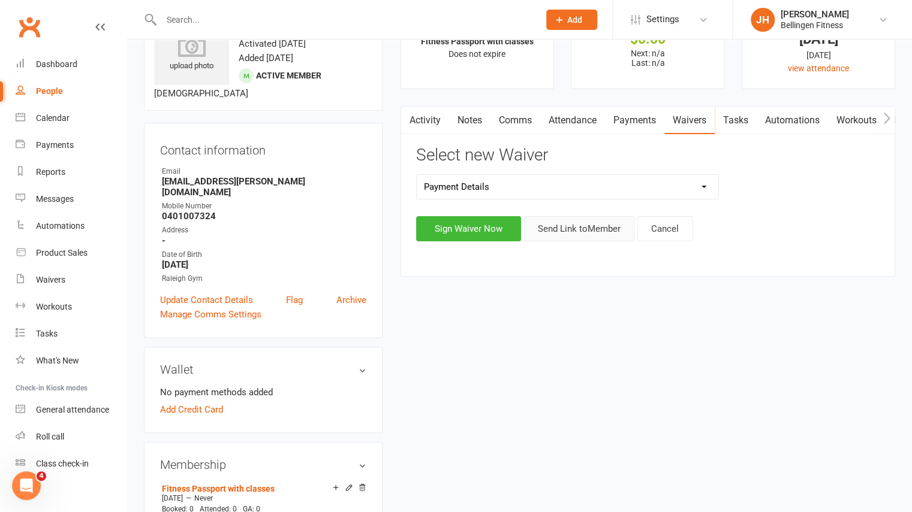
click at [578, 234] on button "Send Link to Member" at bounding box center [579, 228] width 110 height 25
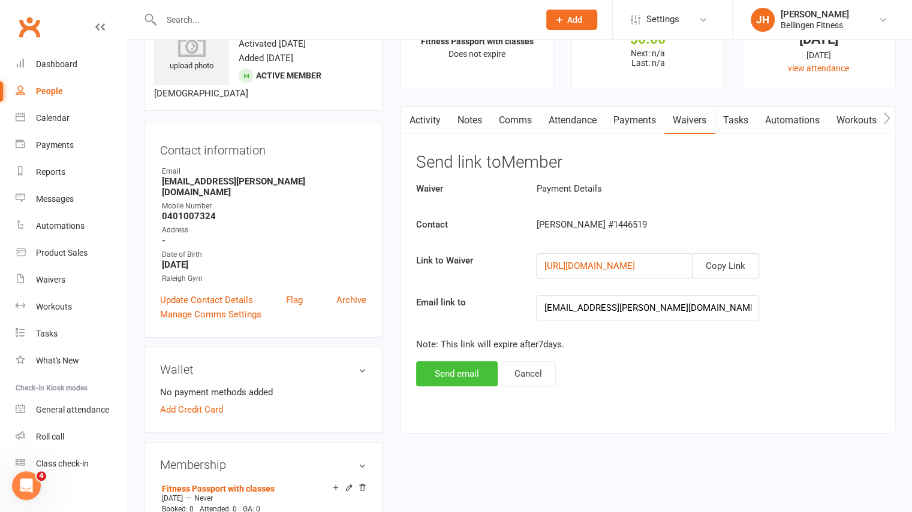
click at [433, 374] on button "Send email" at bounding box center [457, 373] width 82 height 25
